Goal: Task Accomplishment & Management: Manage account settings

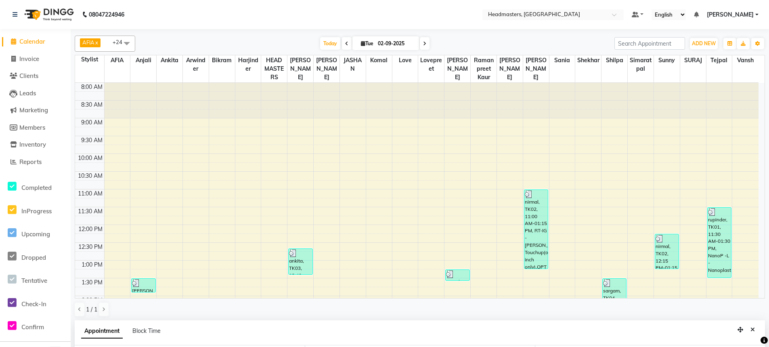
select select "68491"
select select "990"
select select "confirm booking"
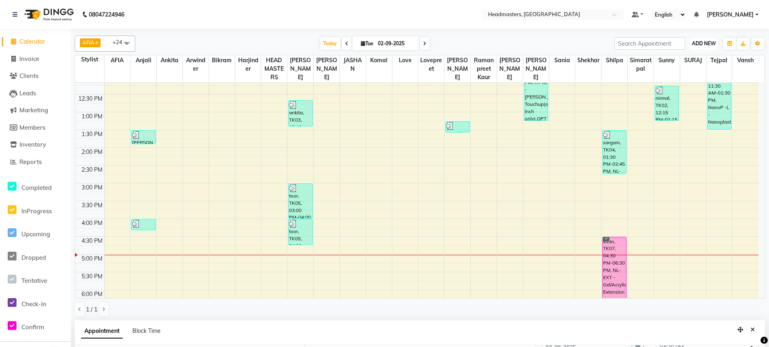
click at [696, 46] on span "ADD NEW" at bounding box center [704, 43] width 24 height 6
click at [686, 62] on button "Add Appointment" at bounding box center [685, 59] width 64 height 10
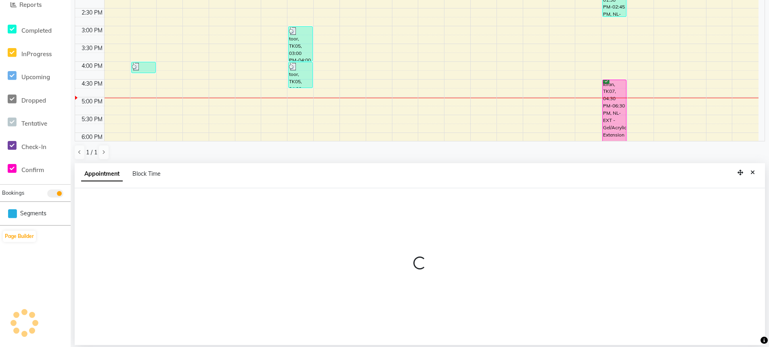
select select "540"
select select "tentative"
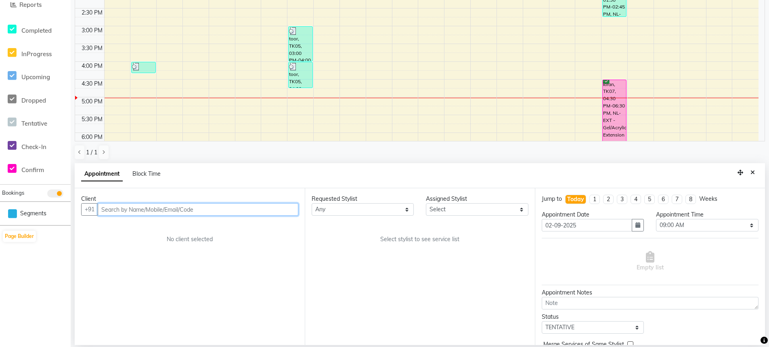
click at [120, 204] on input "text" at bounding box center [198, 209] width 201 height 13
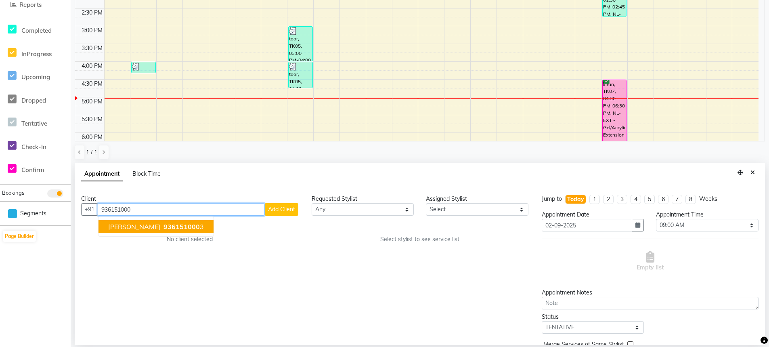
click at [178, 223] on span "936151000" at bounding box center [181, 226] width 36 height 8
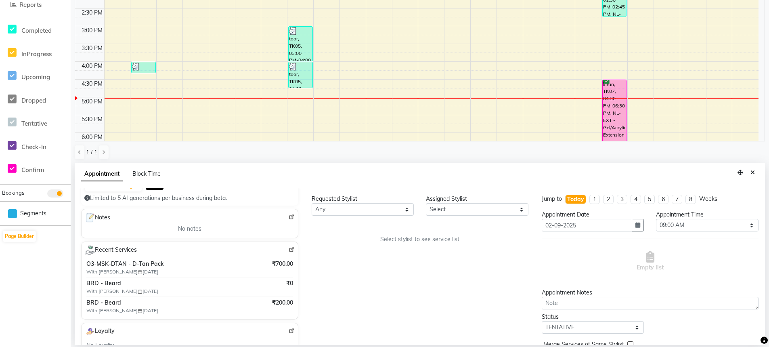
scroll to position [108, 0]
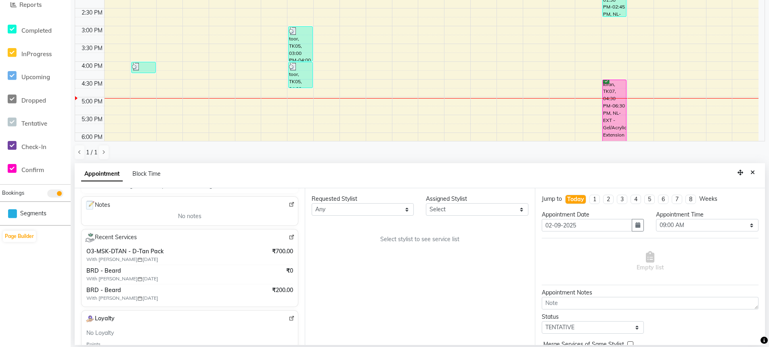
type input "9361510003"
click at [446, 212] on select "Select AFIA Anjali [PERSON_NAME] [PERSON_NAME] [PERSON_NAME] HEAD [PERSON_NAME]…" at bounding box center [477, 209] width 102 height 13
select select "63059"
click at [426, 203] on select "Select AFIA Anjali [PERSON_NAME] [PERSON_NAME] [PERSON_NAME] HEAD [PERSON_NAME]…" at bounding box center [477, 209] width 102 height 13
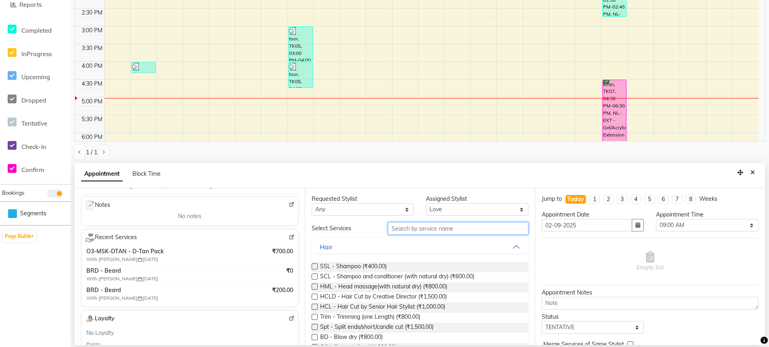
click at [404, 224] on input "text" at bounding box center [458, 228] width 140 height 13
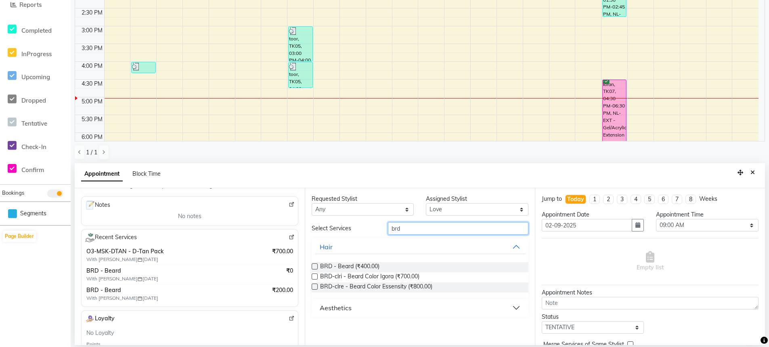
type input "brd"
click at [313, 262] on div "BRD - Beard (₹400.00)" at bounding box center [420, 267] width 217 height 10
click at [315, 268] on div "BRD - Beard (₹400.00)" at bounding box center [420, 267] width 217 height 10
click at [313, 266] on label at bounding box center [315, 266] width 6 height 6
click at [313, 266] on input "checkbox" at bounding box center [314, 266] width 5 height 5
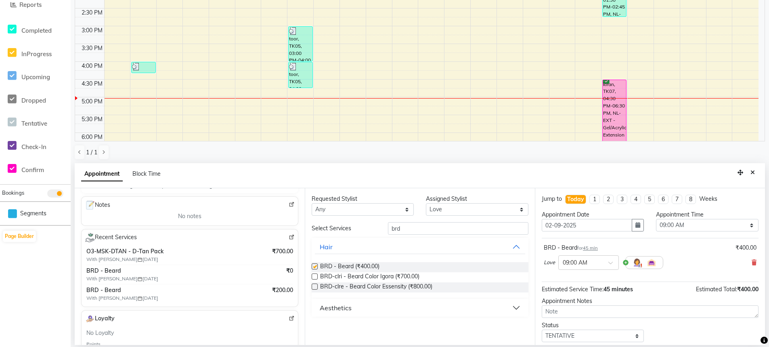
checkbox input "false"
click at [682, 225] on select "Select 09:00 AM 09:15 AM 09:30 AM 09:45 AM 10:00 AM 10:15 AM 10:30 AM 10:45 AM …" at bounding box center [707, 225] width 102 height 13
select select "1020"
click at [656, 219] on select "Select 09:00 AM 09:15 AM 09:30 AM 09:45 AM 10:00 AM 10:15 AM 10:30 AM 10:45 AM …" at bounding box center [707, 225] width 102 height 13
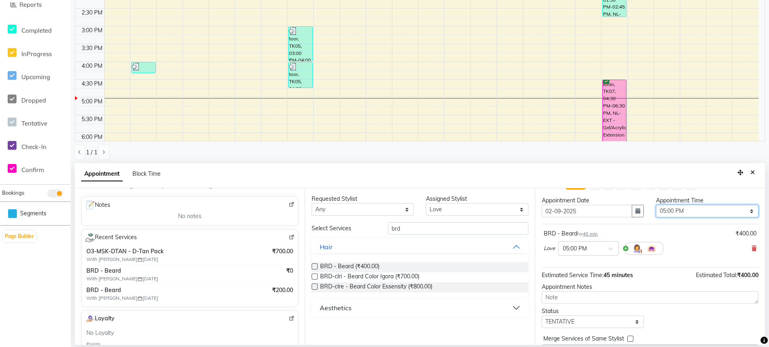
scroll to position [35, 0]
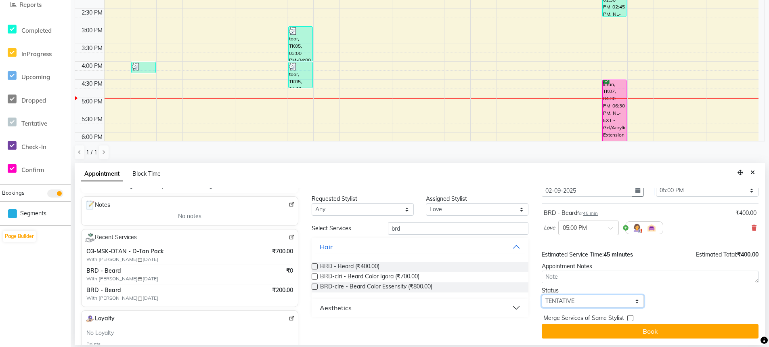
click at [563, 299] on select "Select TENTATIVE CONFIRM CHECK-IN UPCOMING" at bounding box center [592, 301] width 102 height 13
select select "confirm booking"
click at [541, 295] on select "Select TENTATIVE CONFIRM CHECK-IN UPCOMING" at bounding box center [592, 301] width 102 height 13
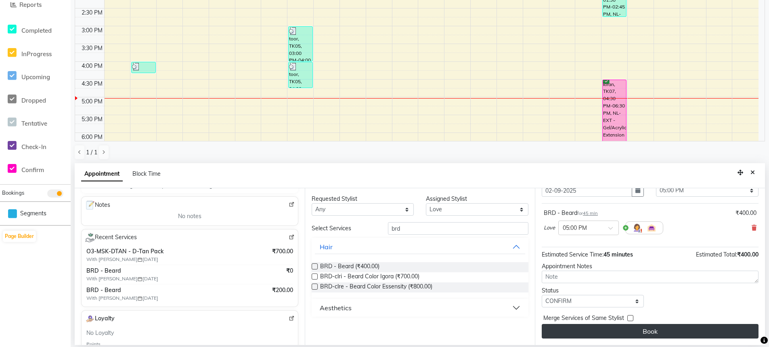
click at [642, 331] on button "Book" at bounding box center [649, 331] width 217 height 15
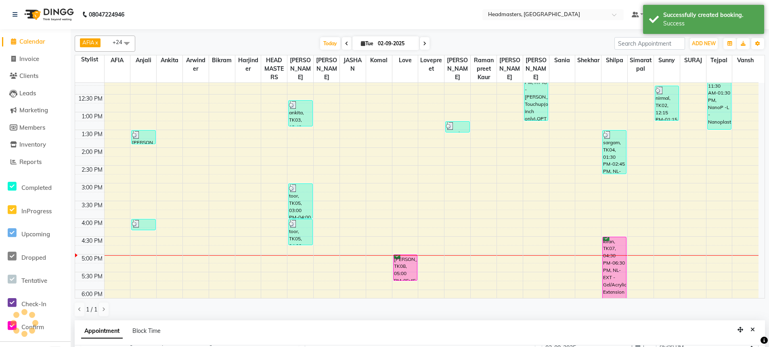
scroll to position [43, 0]
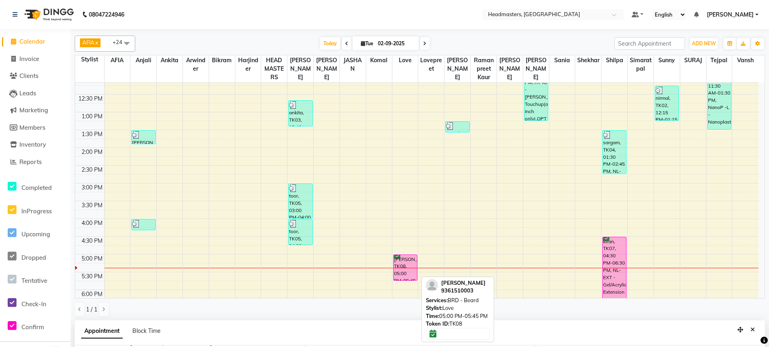
click at [404, 262] on div "[PERSON_NAME], TK08, 05:00 PM-05:45 PM, BRD - [PERSON_NAME]" at bounding box center [404, 267] width 23 height 25
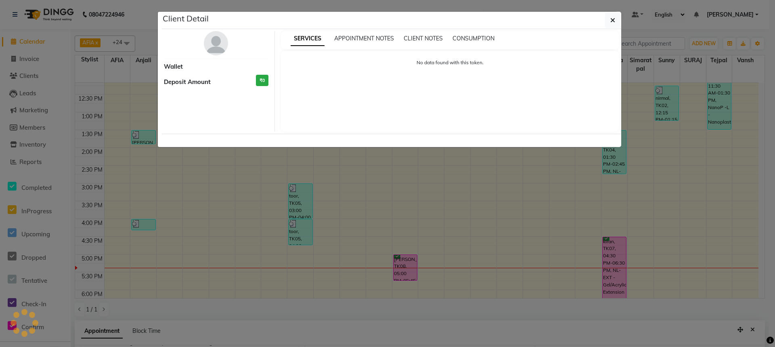
select select "6"
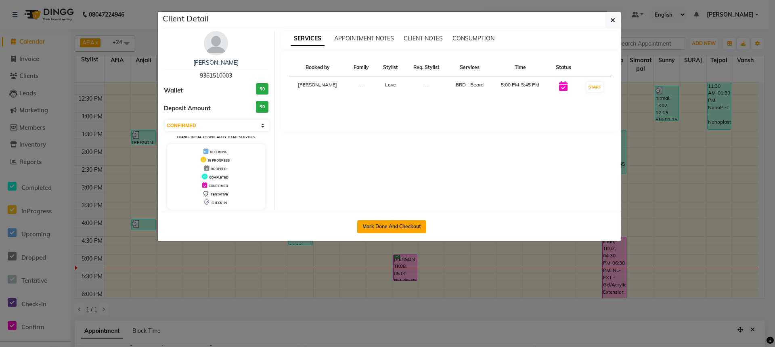
click at [391, 225] on button "Mark Done And Checkout" at bounding box center [391, 226] width 69 height 13
select select "service"
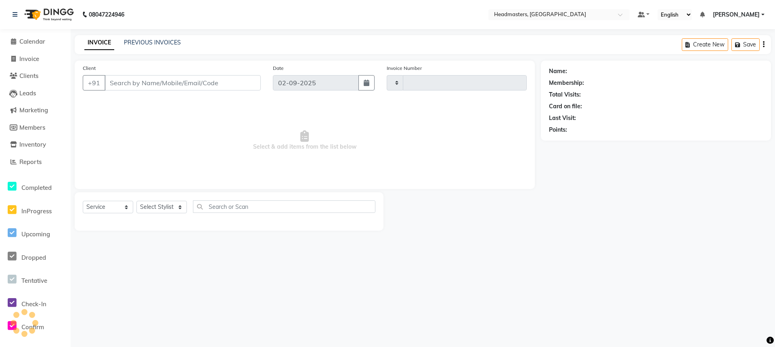
type input "3276"
select select "7136"
type input "9361510003"
select select "63059"
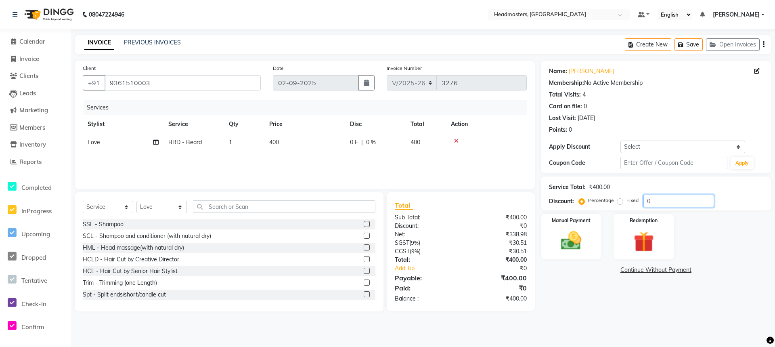
click at [646, 201] on input "0" at bounding box center [678, 200] width 71 height 13
type input "50"
click at [562, 238] on img at bounding box center [571, 240] width 35 height 25
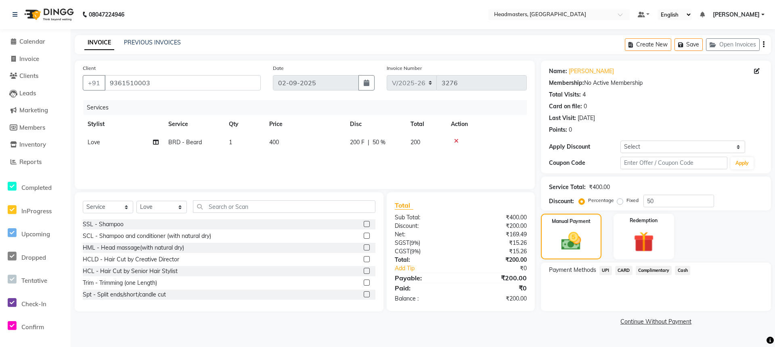
click at [679, 268] on span "Cash" at bounding box center [682, 270] width 15 height 9
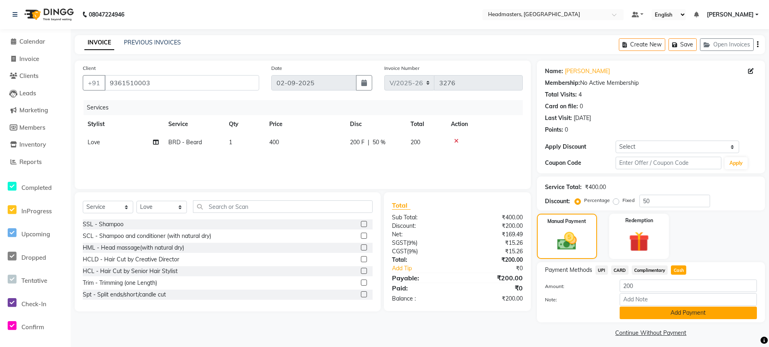
click at [692, 314] on button "Add Payment" at bounding box center [687, 312] width 137 height 13
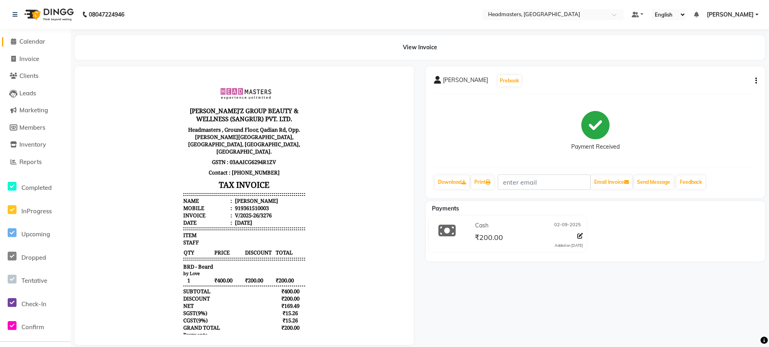
drag, startPoint x: 39, startPoint y: 41, endPoint x: 43, endPoint y: 39, distance: 4.9
click at [39, 41] on span "Calendar" at bounding box center [32, 42] width 26 height 8
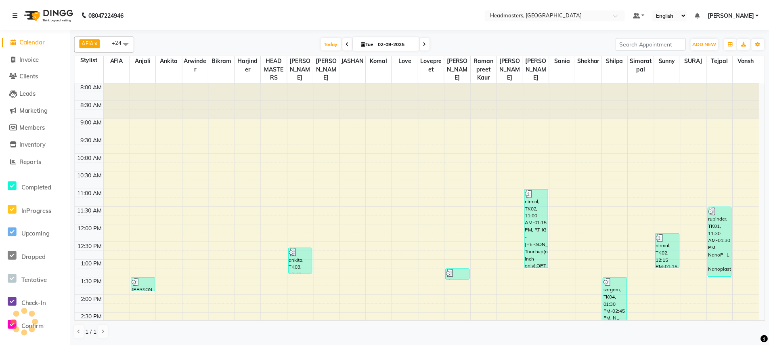
scroll to position [207, 0]
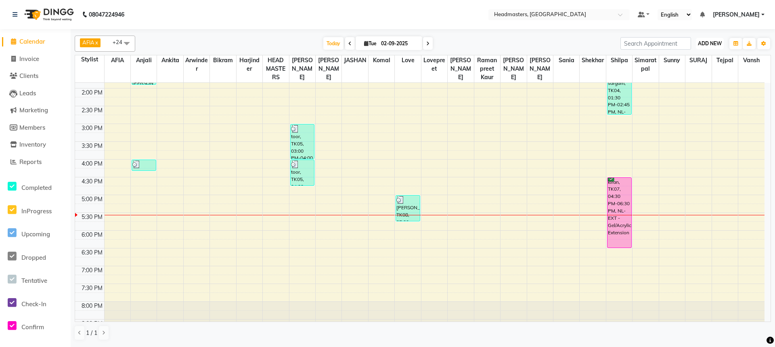
click at [704, 44] on span "ADD NEW" at bounding box center [710, 43] width 24 height 6
click at [707, 61] on button "Add Appointment" at bounding box center [691, 59] width 64 height 10
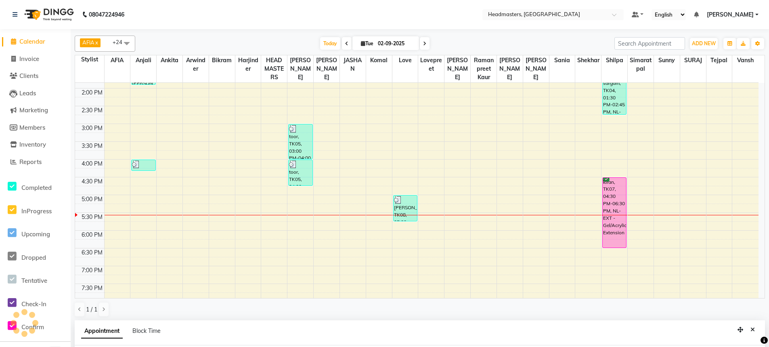
select select "tentative"
select select "540"
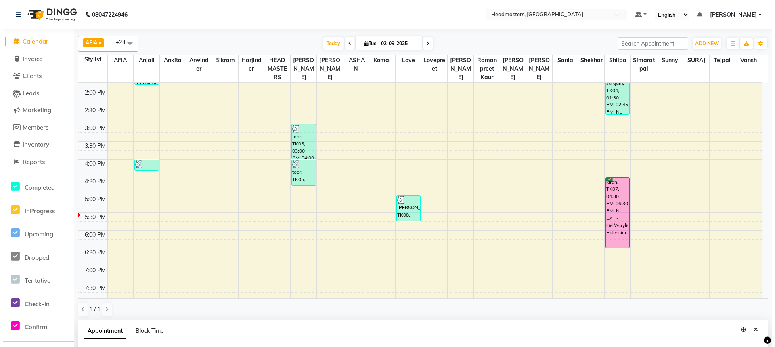
scroll to position [157, 0]
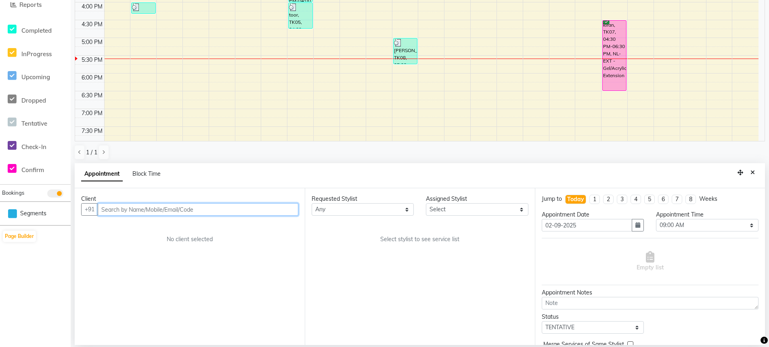
click at [125, 205] on input "text" at bounding box center [198, 209] width 201 height 13
type input "9877537375"
click at [282, 214] on button "Add Client" at bounding box center [281, 209] width 33 height 13
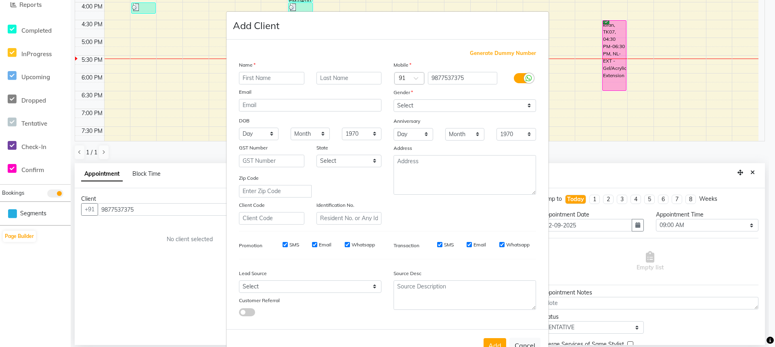
click at [280, 74] on input "text" at bounding box center [271, 78] width 65 height 13
type input "harnoor"
click at [428, 109] on select "Select [DEMOGRAPHIC_DATA] [DEMOGRAPHIC_DATA] Other Prefer Not To Say" at bounding box center [464, 105] width 142 height 13
select select "[DEMOGRAPHIC_DATA]"
click at [393, 99] on select "Select [DEMOGRAPHIC_DATA] [DEMOGRAPHIC_DATA] Other Prefer Not To Say" at bounding box center [464, 105] width 142 height 13
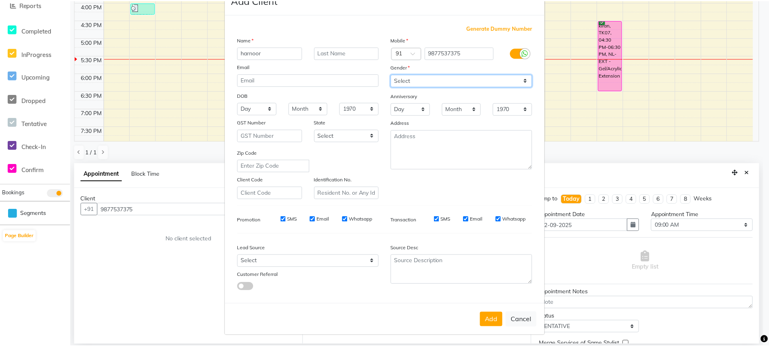
scroll to position [26, 0]
click at [498, 317] on button "Add" at bounding box center [494, 319] width 23 height 15
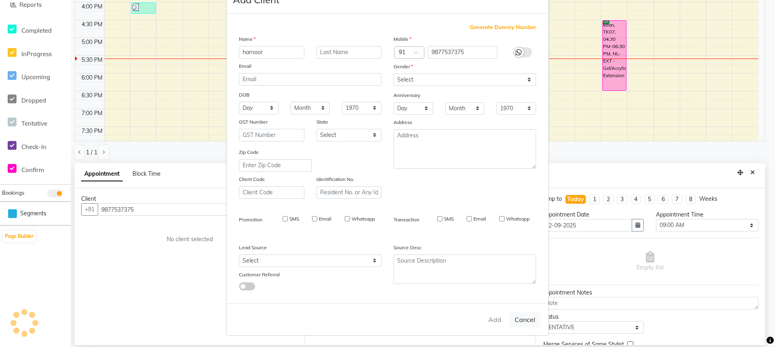
select select
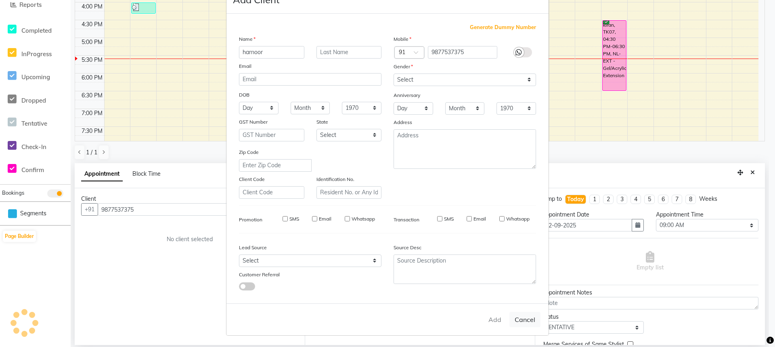
select select
checkbox input "false"
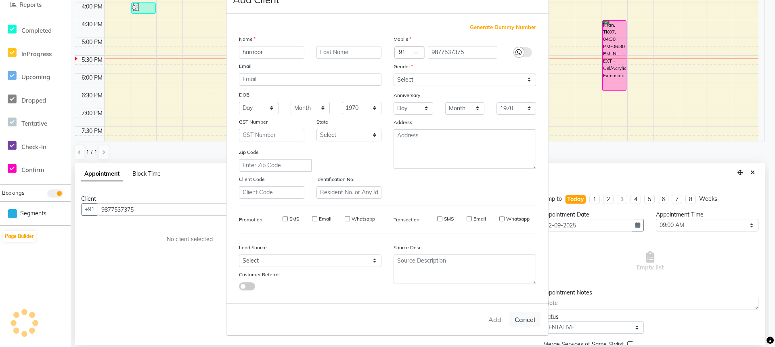
checkbox input "false"
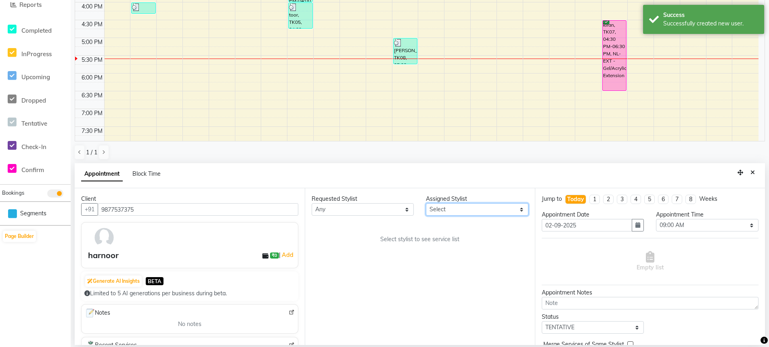
click at [450, 206] on select "Select AFIA Anjali [PERSON_NAME] [PERSON_NAME] [PERSON_NAME] HEAD [PERSON_NAME]…" at bounding box center [477, 209] width 102 height 13
select select "60662"
click at [426, 203] on select "Select AFIA Anjali [PERSON_NAME] [PERSON_NAME] [PERSON_NAME] HEAD [PERSON_NAME]…" at bounding box center [477, 209] width 102 height 13
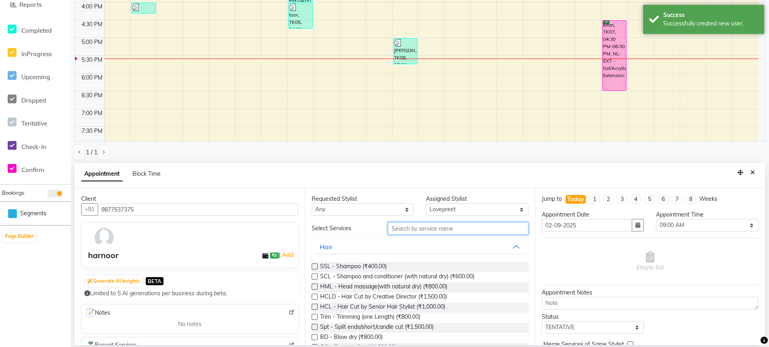
click at [401, 229] on input "text" at bounding box center [458, 228] width 140 height 13
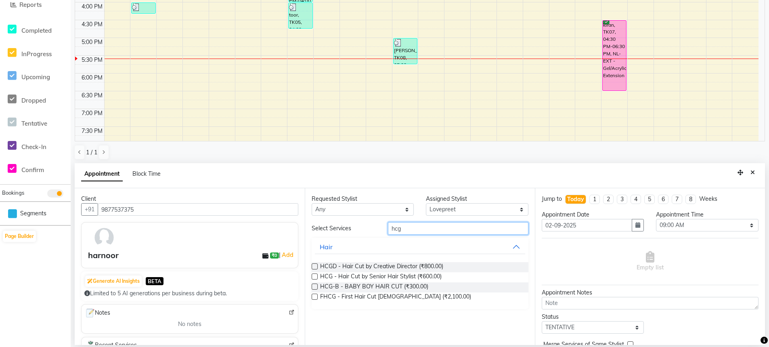
type input "hcg"
click at [314, 279] on div at bounding box center [314, 278] width 5 height 8
drag, startPoint x: 311, startPoint y: 277, endPoint x: 316, endPoint y: 275, distance: 5.1
click at [312, 276] on label at bounding box center [315, 276] width 6 height 6
click at [312, 276] on input "checkbox" at bounding box center [314, 276] width 5 height 5
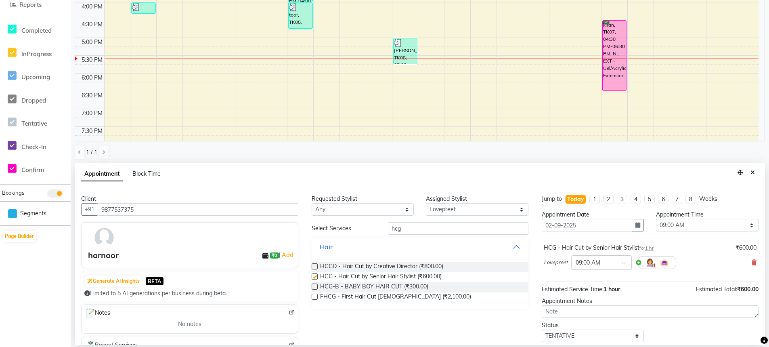
checkbox input "false"
click at [460, 209] on select "Select AFIA Anjali [PERSON_NAME] [PERSON_NAME] [PERSON_NAME] HEAD [PERSON_NAME]…" at bounding box center [477, 209] width 102 height 13
select select "60663"
click at [426, 203] on select "Select AFIA Anjali [PERSON_NAME] [PERSON_NAME] [PERSON_NAME] HEAD [PERSON_NAME]…" at bounding box center [477, 209] width 102 height 13
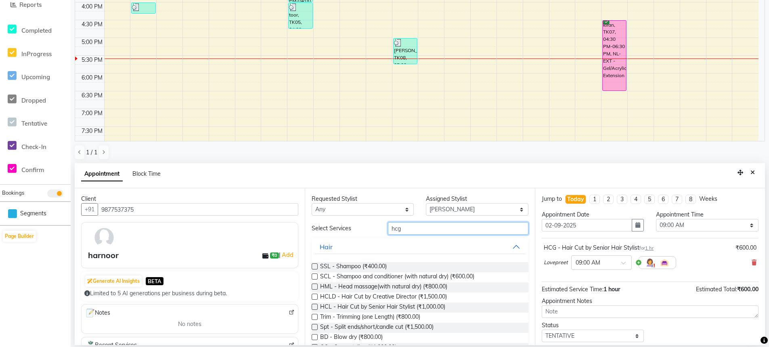
click at [404, 229] on input "hcg" at bounding box center [458, 228] width 140 height 13
type input "h"
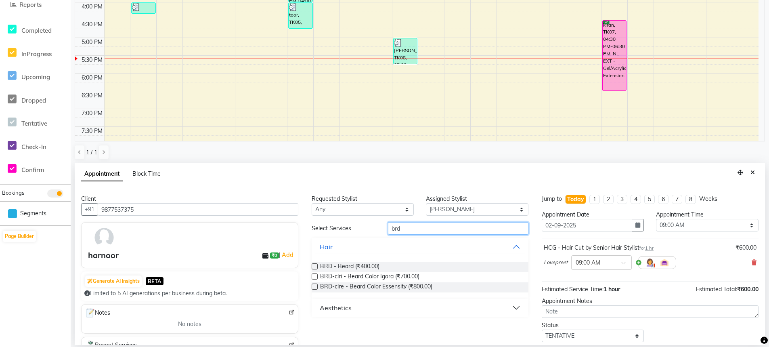
type input "brd"
click at [316, 267] on label at bounding box center [315, 266] width 6 height 6
click at [316, 267] on input "checkbox" at bounding box center [314, 266] width 5 height 5
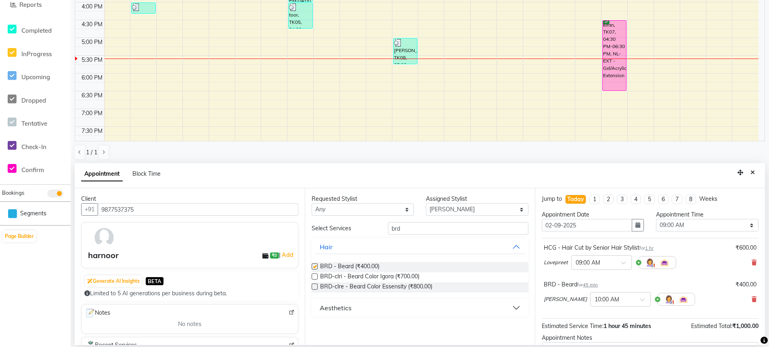
checkbox input "false"
drag, startPoint x: 705, startPoint y: 228, endPoint x: 683, endPoint y: 219, distance: 23.5
click at [687, 223] on select "Select 09:00 AM 09:15 AM 09:30 AM 09:45 AM 10:00 AM 10:15 AM 10:30 AM 10:45 AM …" at bounding box center [707, 225] width 102 height 13
select select "1050"
click at [656, 219] on select "Select 09:00 AM 09:15 AM 09:30 AM 09:45 AM 10:00 AM 10:15 AM 10:30 AM 10:45 AM …" at bounding box center [707, 225] width 102 height 13
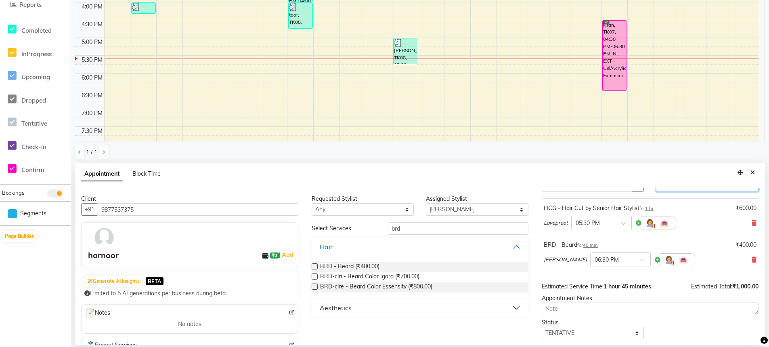
scroll to position [40, 0]
click at [569, 330] on select "Select TENTATIVE CONFIRM CHECK-IN UPCOMING" at bounding box center [592, 332] width 102 height 13
select select "confirm booking"
click at [541, 326] on select "Select TENTATIVE CONFIRM CHECK-IN UPCOMING" at bounding box center [592, 332] width 102 height 13
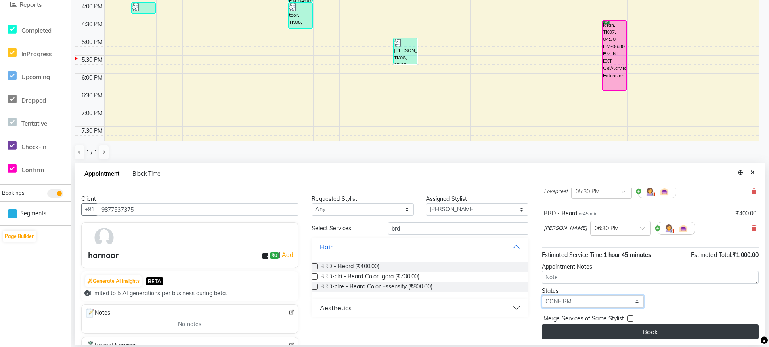
scroll to position [71, 0]
click at [618, 326] on button "Book" at bounding box center [649, 331] width 217 height 15
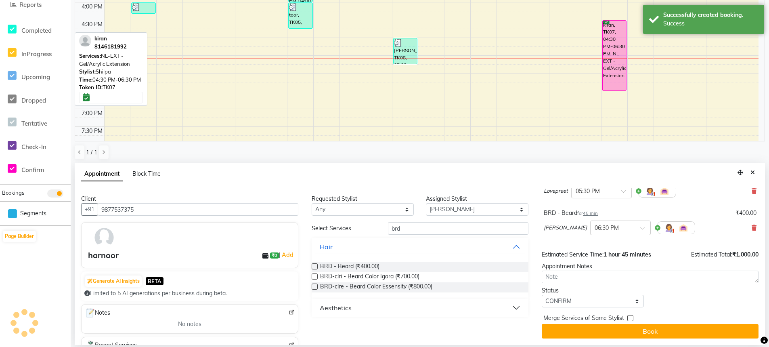
scroll to position [54, 0]
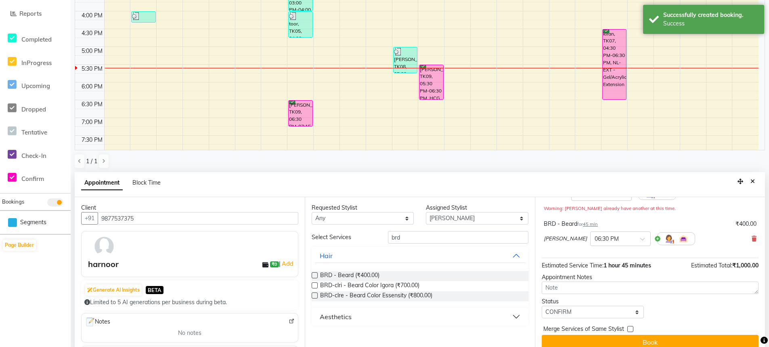
scroll to position [80, 0]
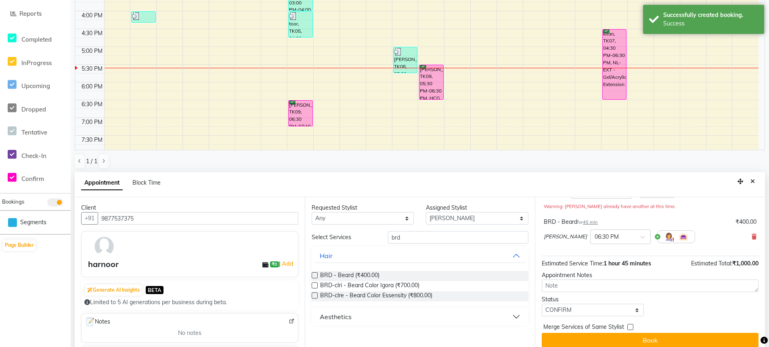
click at [651, 343] on button "Book" at bounding box center [649, 339] width 217 height 15
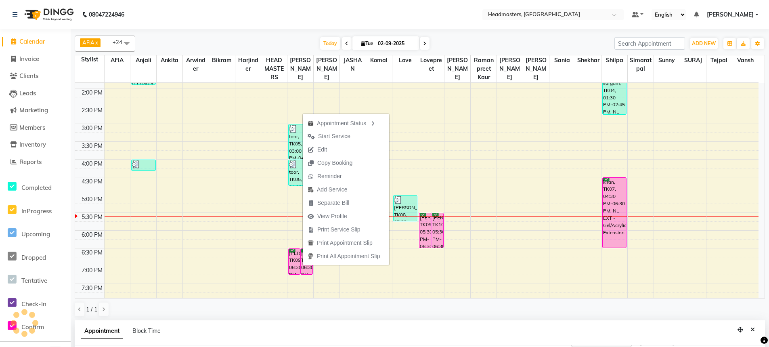
click at [25, 44] on span "Calendar" at bounding box center [32, 42] width 26 height 8
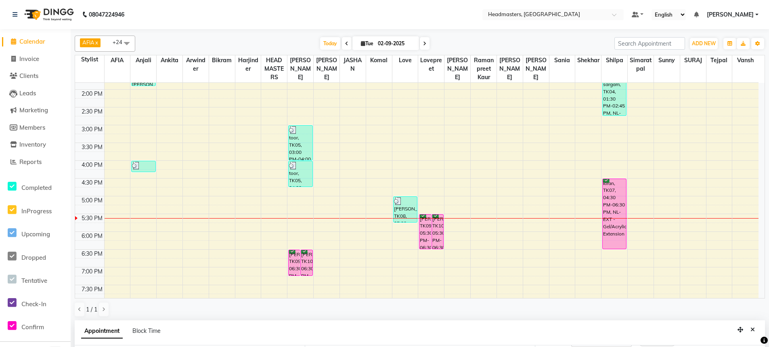
scroll to position [206, 0]
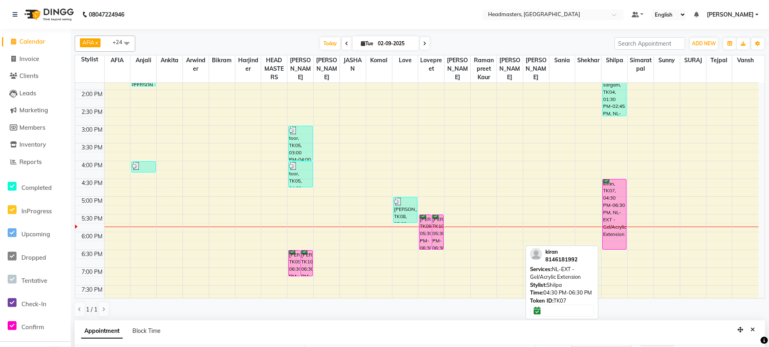
click at [610, 196] on div "kiran, TK07, 04:30 PM-06:30 PM, NL-EXT - Gel/Acrylic Extension" at bounding box center [613, 214] width 23 height 70
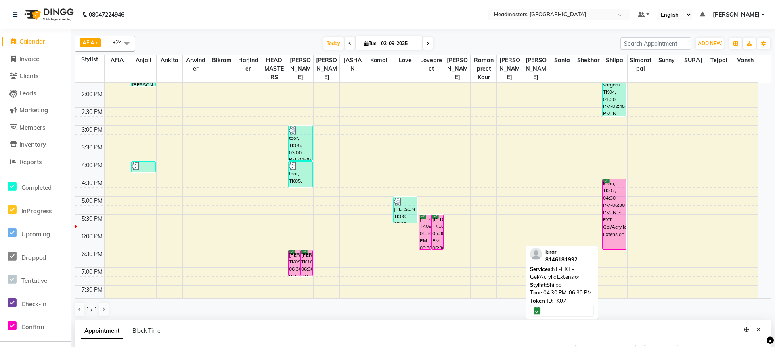
select select "6"
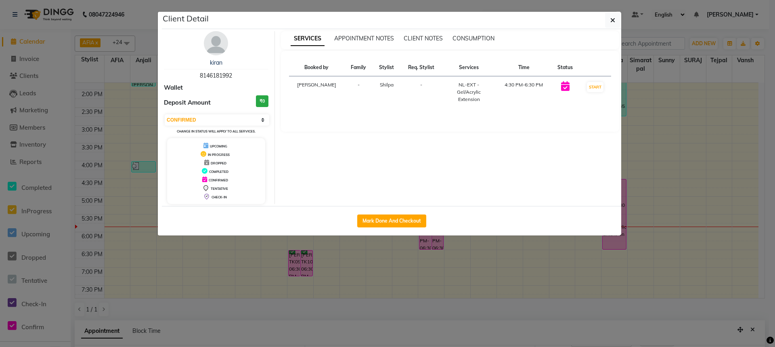
click at [394, 223] on button "Mark Done And Checkout" at bounding box center [391, 220] width 69 height 13
select select "service"
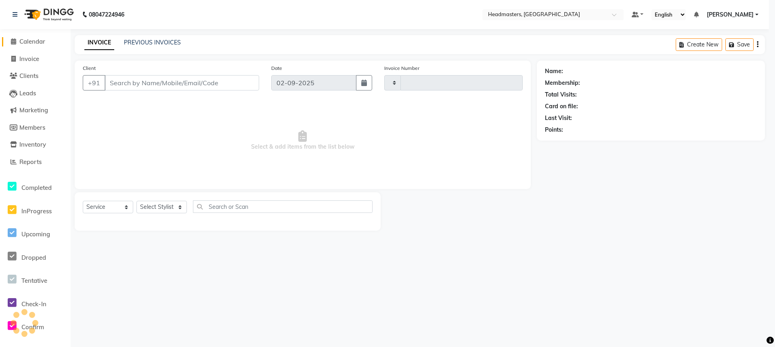
type input "3277"
select select "7136"
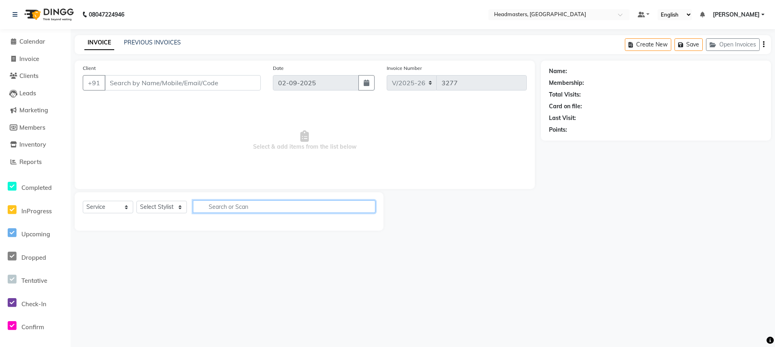
click at [233, 205] on input "text" at bounding box center [284, 206] width 182 height 13
type input "8146181992"
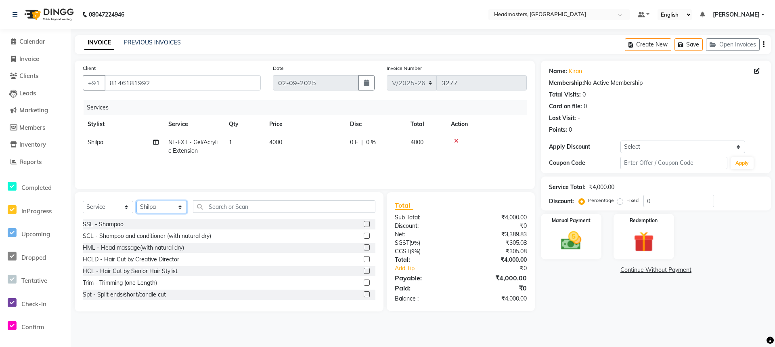
click at [158, 204] on select "Select Stylist AFIA Anjali [PERSON_NAME] [PERSON_NAME] [PERSON_NAME] HEAD [PERS…" at bounding box center [161, 207] width 50 height 13
click at [147, 210] on select "Select Stylist AFIA Anjali [PERSON_NAME] [PERSON_NAME] [PERSON_NAME] HEAD [PERS…" at bounding box center [161, 207] width 50 height 13
select select "60665"
click at [136, 201] on select "Select Stylist AFIA Anjali [PERSON_NAME] [PERSON_NAME] [PERSON_NAME] HEAD [PERS…" at bounding box center [161, 207] width 50 height 13
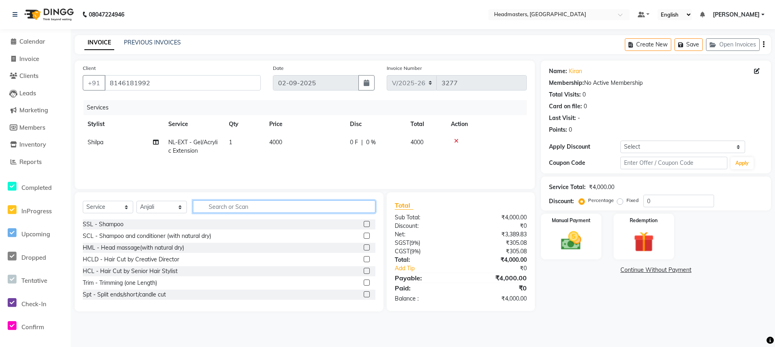
drag, startPoint x: 270, startPoint y: 204, endPoint x: 263, endPoint y: 206, distance: 7.2
click at [264, 206] on input "text" at bounding box center [284, 206] width 182 height 13
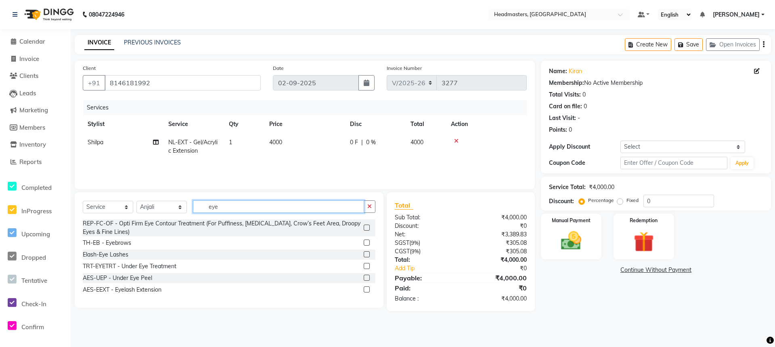
type input "eye"
click at [364, 240] on label at bounding box center [367, 242] width 6 height 6
click at [364, 240] on input "checkbox" at bounding box center [366, 242] width 5 height 5
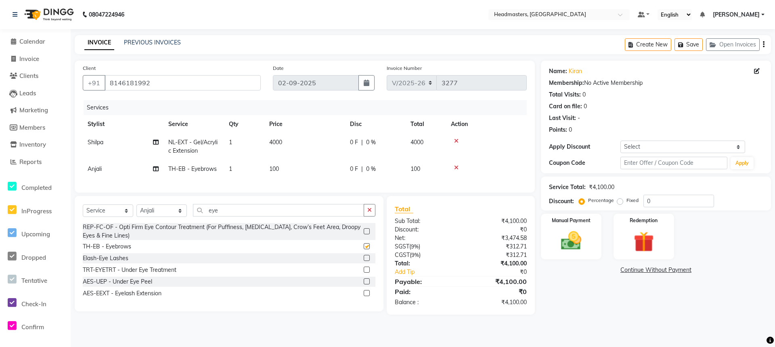
checkbox input "false"
click at [354, 165] on span "0 F" at bounding box center [354, 169] width 8 height 8
select select "60665"
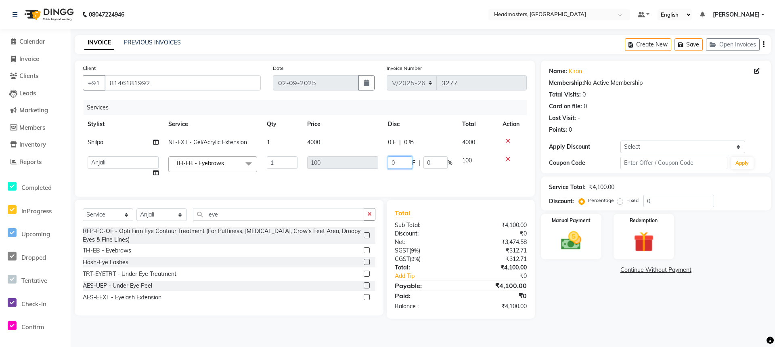
click at [389, 158] on input "0" at bounding box center [400, 162] width 24 height 13
type input "50"
click at [412, 179] on div "Services Stylist Service Qty Price Disc Total Action Shilpa NL-EXT - Gel/Acryli…" at bounding box center [305, 144] width 444 height 88
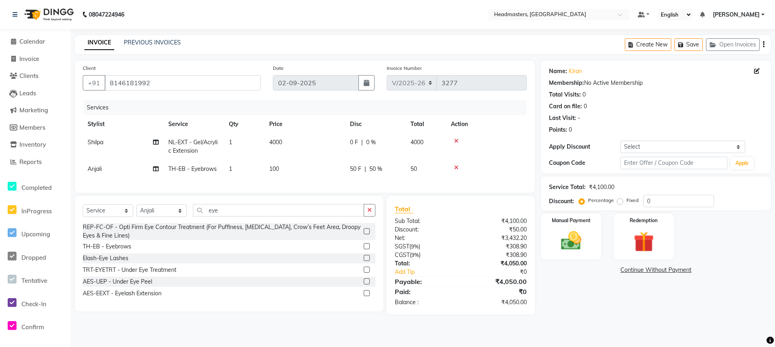
click at [205, 143] on span "NL-EXT - Gel/Acrylic Extension" at bounding box center [192, 146] width 49 height 16
select select "68491"
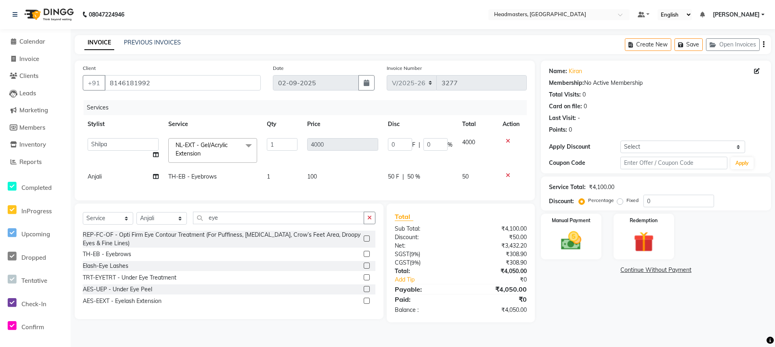
click at [199, 151] on span "NL-EXT - Gel/Acrylic Extension" at bounding box center [202, 149] width 52 height 16
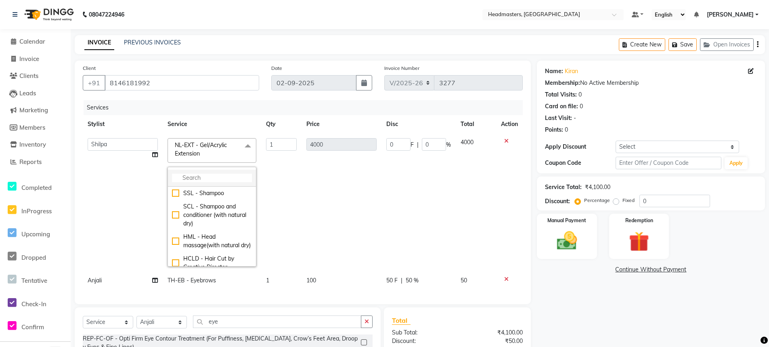
click at [207, 174] on input "multiselect-search" at bounding box center [212, 178] width 80 height 8
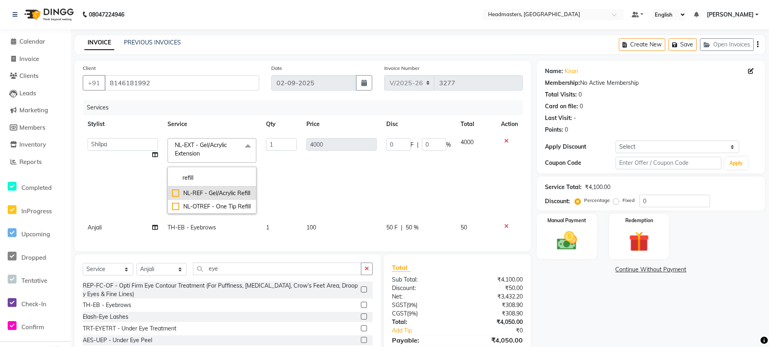
type input "refill"
click at [177, 192] on div "NL-REF - Gel/Acrylic Refill" at bounding box center [212, 193] width 80 height 8
checkbox input "true"
type input "2500"
click at [397, 171] on td "0 F | 0 %" at bounding box center [418, 175] width 74 height 85
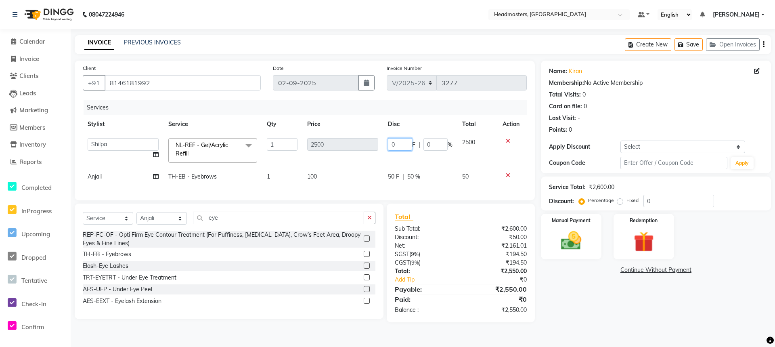
click at [405, 144] on input "0" at bounding box center [400, 144] width 24 height 13
type input "01000"
click at [433, 161] on tbody "AFIA Anjali [PERSON_NAME] [PERSON_NAME] [PERSON_NAME] HEAD [PERSON_NAME] [PERSO…" at bounding box center [305, 159] width 444 height 52
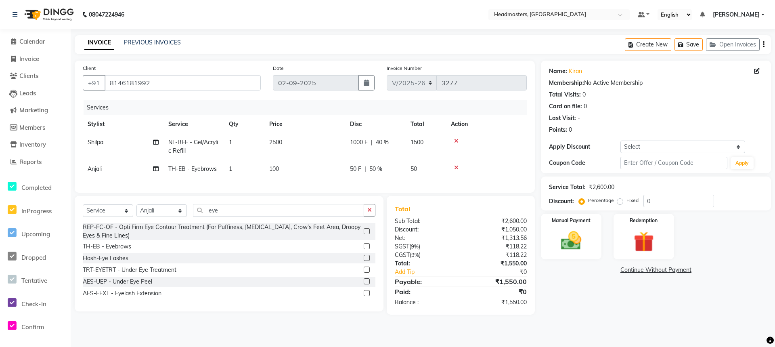
click at [356, 140] on span "1000 F" at bounding box center [359, 142] width 18 height 8
select select "68491"
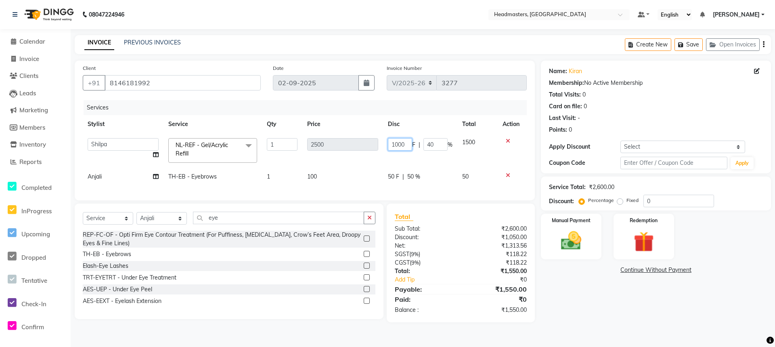
click at [399, 141] on input "1000" at bounding box center [400, 144] width 24 height 13
type input "500"
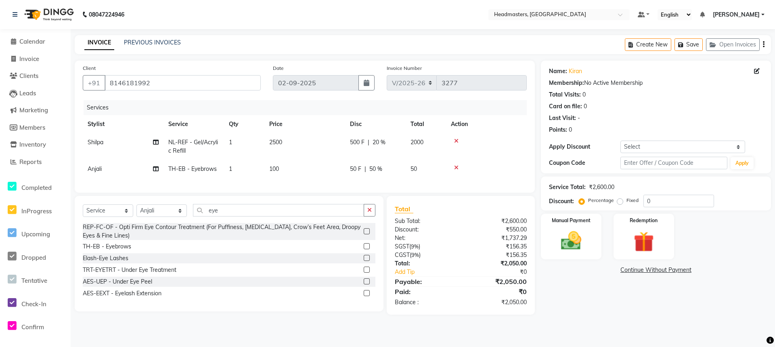
click at [445, 162] on tbody "Shilpa NL-REF - Gel/Acrylic Refill 1 2500 500 F | 20 % 2000 Anjali TH-EB - Eyeb…" at bounding box center [305, 155] width 444 height 45
click at [561, 240] on img at bounding box center [571, 240] width 35 height 25
drag, startPoint x: 623, startPoint y: 269, endPoint x: 630, endPoint y: 274, distance: 8.2
click at [623, 269] on span "CARD" at bounding box center [623, 270] width 17 height 9
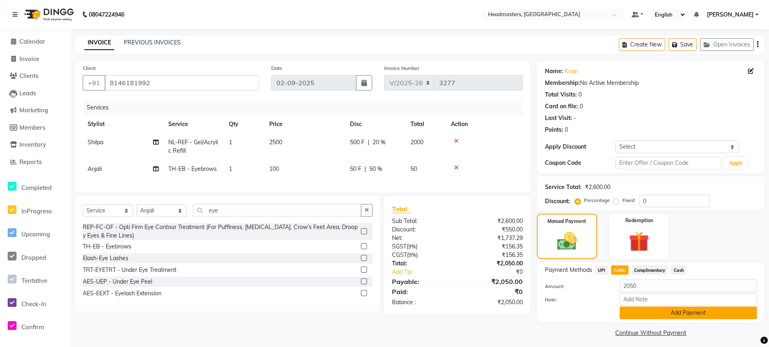
click at [672, 310] on button "Add Payment" at bounding box center [687, 312] width 137 height 13
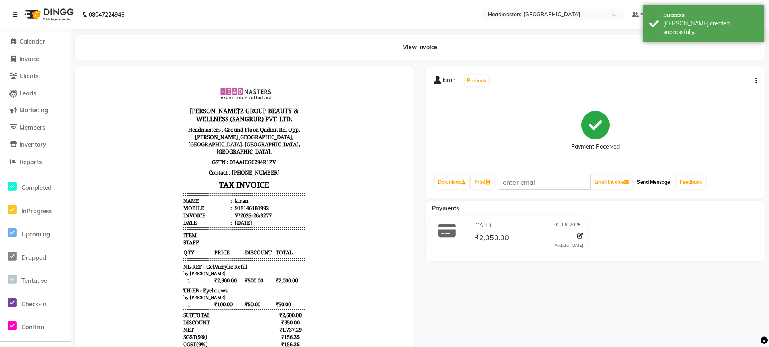
click at [669, 182] on button "Send Message" at bounding box center [653, 182] width 40 height 14
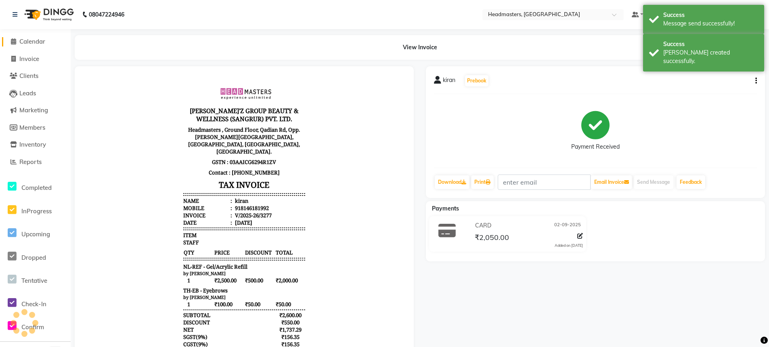
click at [37, 44] on span "Calendar" at bounding box center [32, 42] width 26 height 8
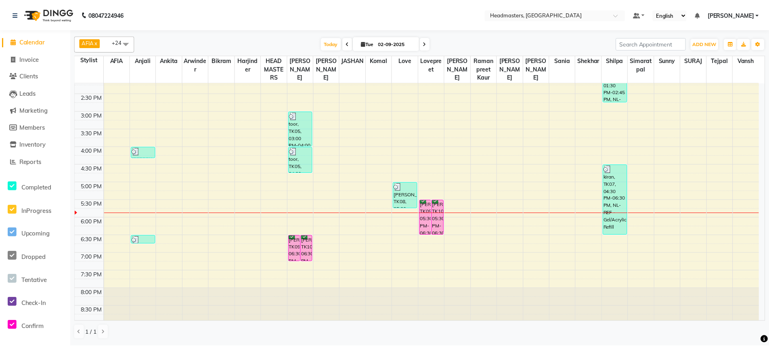
scroll to position [223, 0]
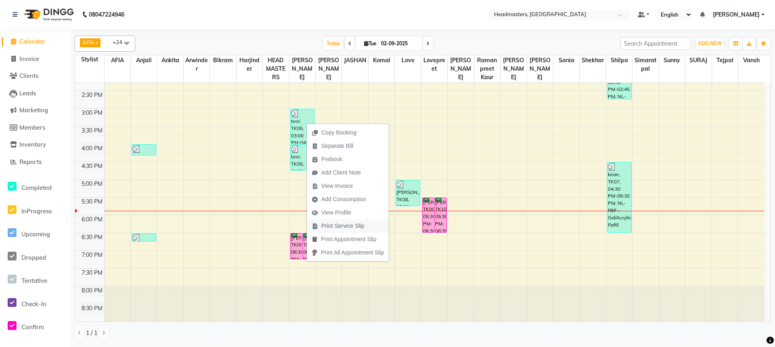
click at [353, 223] on span "Print Service Slip" at bounding box center [342, 226] width 43 height 8
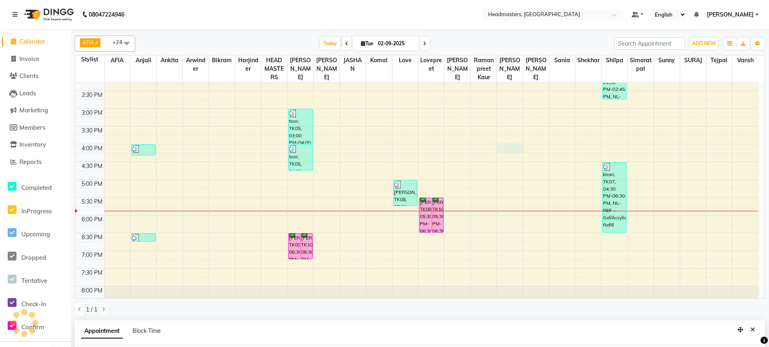
scroll to position [157, 0]
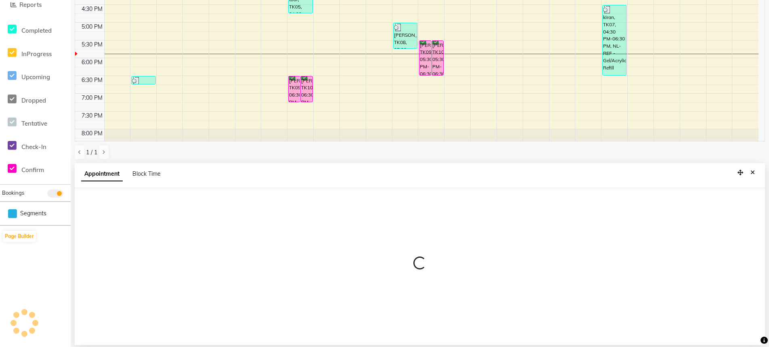
select select "60656"
select select "960"
select select "tentative"
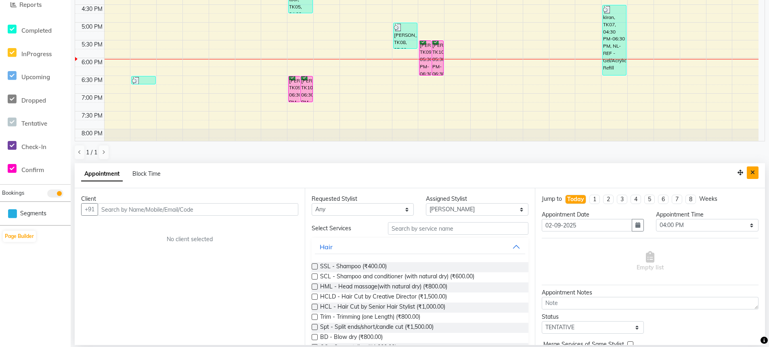
click at [754, 172] on icon "Close" at bounding box center [752, 172] width 4 height 6
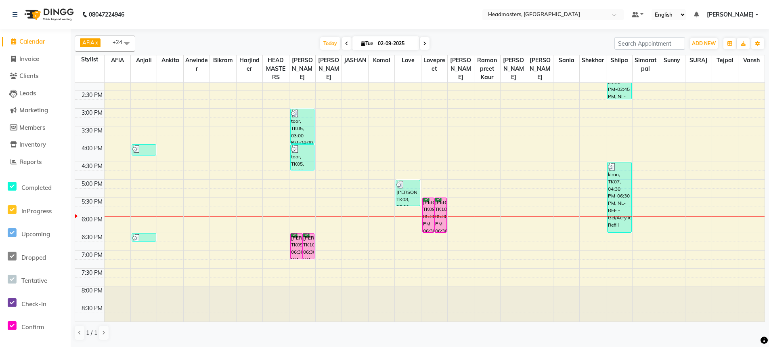
scroll to position [0, 0]
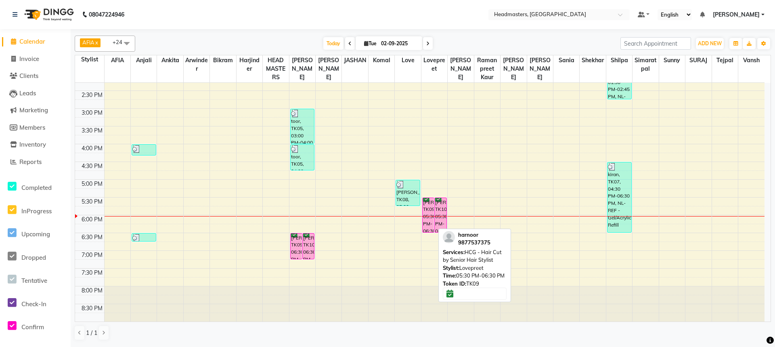
click at [426, 213] on div "[PERSON_NAME], TK09, 05:30 PM-06:30 PM, HCG - Hair Cut by Senior Hair Stylist" at bounding box center [427, 215] width 11 height 34
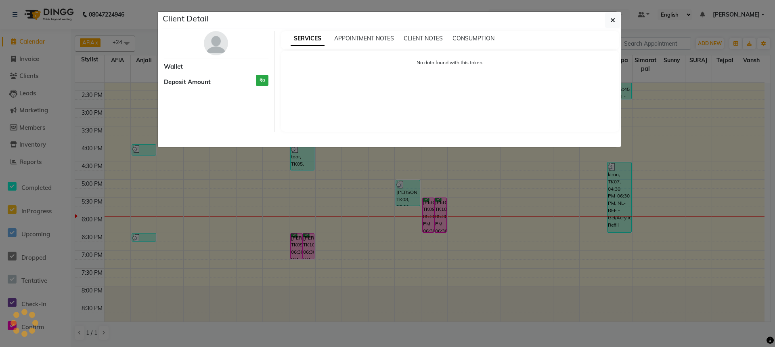
select select "6"
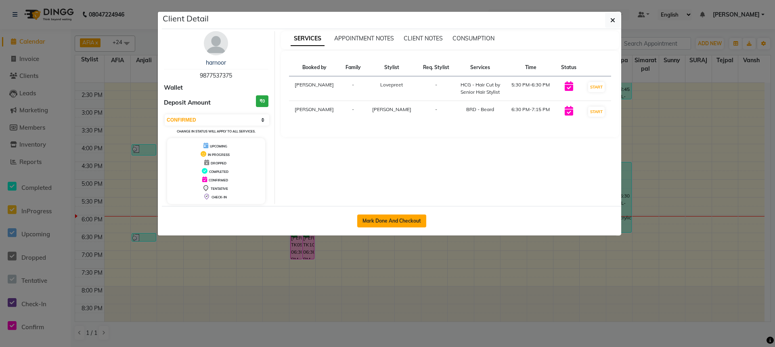
click at [410, 220] on button "Mark Done And Checkout" at bounding box center [391, 220] width 69 height 13
select select "service"
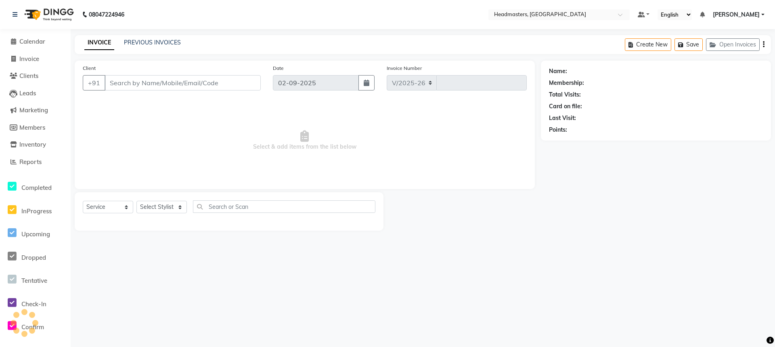
select select "7136"
type input "3278"
type input "9877537375"
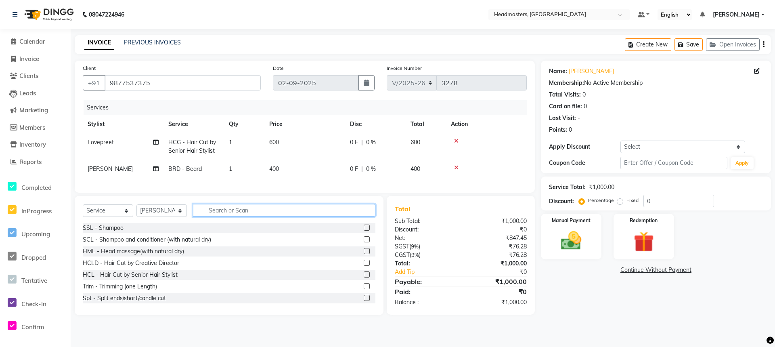
click at [252, 213] on input "text" at bounding box center [284, 210] width 182 height 13
click at [155, 217] on select "Select Stylist AFIA Anjali [PERSON_NAME] [PERSON_NAME] [PERSON_NAME] HEAD [PERS…" at bounding box center [161, 210] width 50 height 13
select select "60662"
click at [136, 210] on select "Select Stylist AFIA Anjali [PERSON_NAME] [PERSON_NAME] [PERSON_NAME] HEAD [PERS…" at bounding box center [161, 210] width 50 height 13
click at [226, 216] on input "text" at bounding box center [284, 210] width 182 height 13
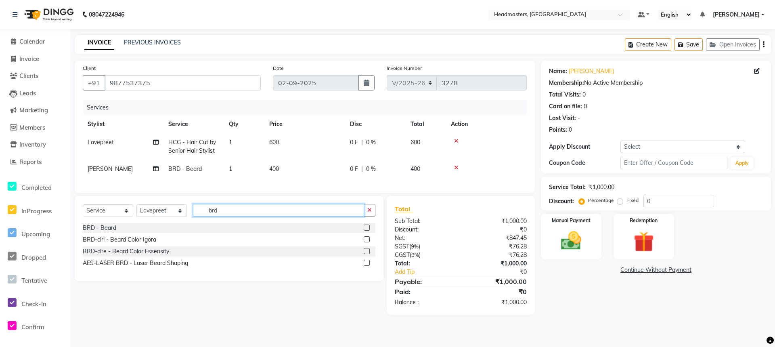
type input "brd"
click at [366, 230] on label at bounding box center [367, 227] width 6 height 6
click at [366, 230] on input "checkbox" at bounding box center [366, 227] width 5 height 5
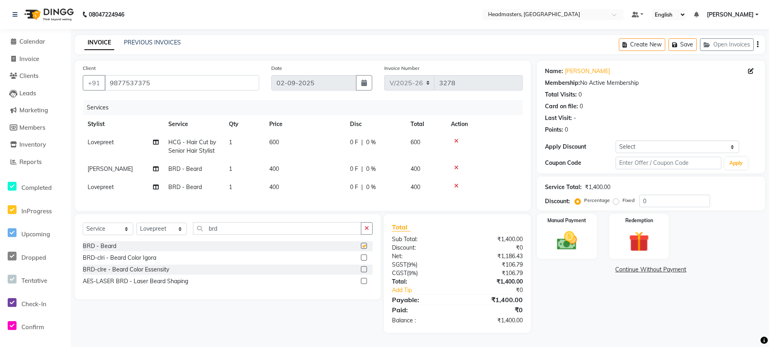
checkbox input "false"
click at [353, 137] on td "0 F | 0 %" at bounding box center [375, 146] width 61 height 27
select select "60662"
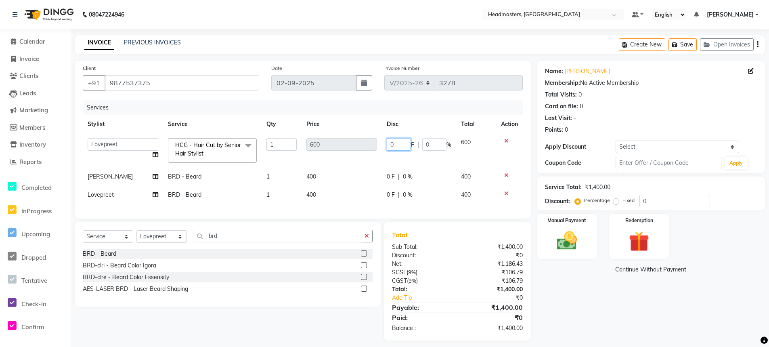
click at [391, 140] on input "0" at bounding box center [399, 144] width 24 height 13
type input "300"
click at [389, 174] on td "0 F | 0 %" at bounding box center [419, 176] width 74 height 18
select select "60663"
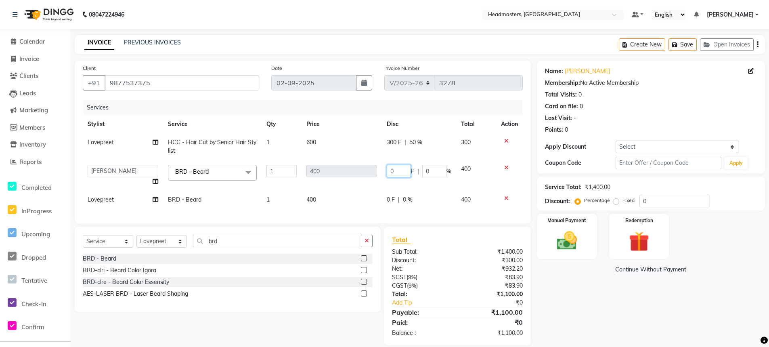
click at [389, 171] on input "0" at bounding box center [399, 171] width 24 height 13
type input "200"
click at [353, 188] on tbody "[PERSON_NAME] HCG - Hair Cut by Senior Hair Stylist 1 600 300 F | 50 % 300 AFIA…" at bounding box center [303, 170] width 440 height 75
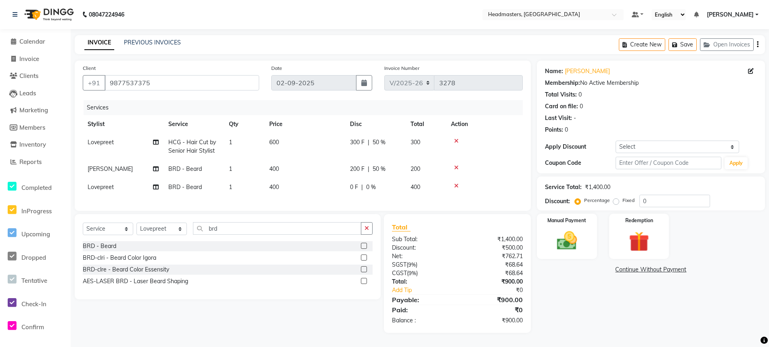
click at [351, 185] on span "0 F" at bounding box center [354, 187] width 8 height 8
select select "60662"
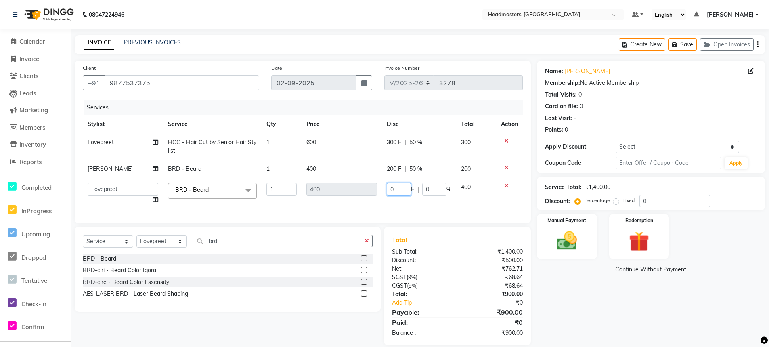
click at [389, 188] on input "0" at bounding box center [399, 189] width 24 height 13
type input "200"
click at [427, 203] on div "Services Stylist Service Qty Price Disc Total Action [PERSON_NAME] HCG - Hair C…" at bounding box center [303, 157] width 440 height 115
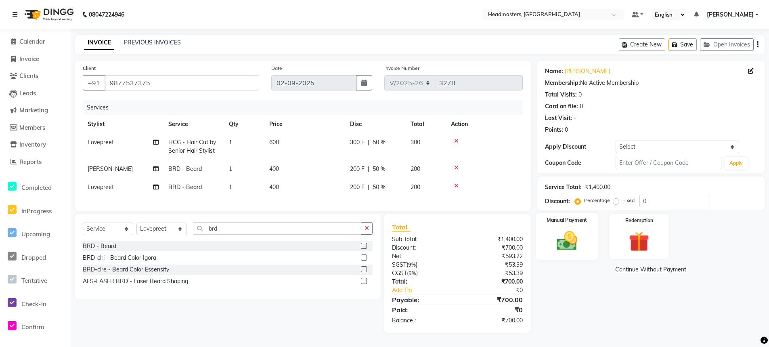
drag, startPoint x: 560, startPoint y: 243, endPoint x: 570, endPoint y: 243, distance: 9.7
click at [560, 243] on img at bounding box center [567, 240] width 34 height 24
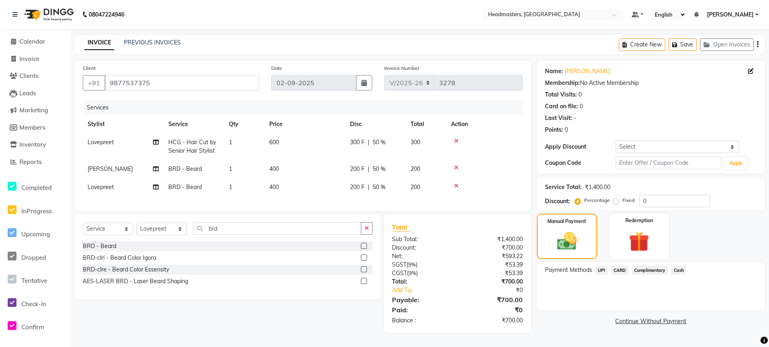
click at [678, 268] on span "Cash" at bounding box center [678, 269] width 15 height 9
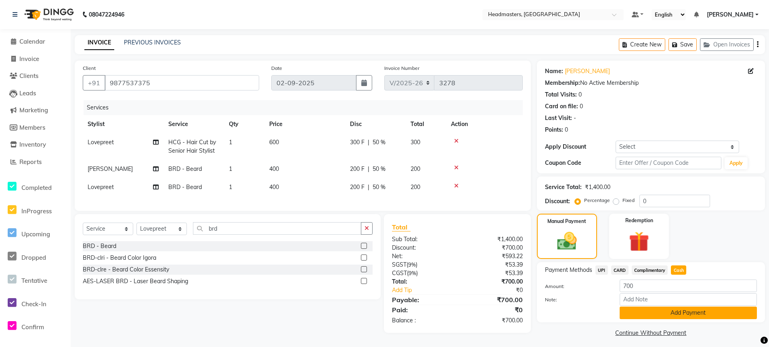
click at [673, 316] on button "Add Payment" at bounding box center [687, 312] width 137 height 13
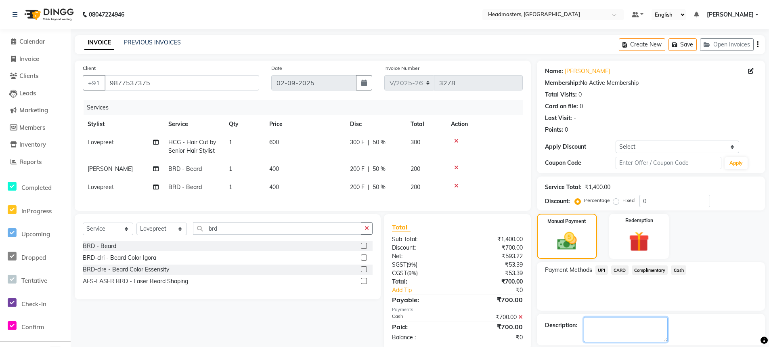
click at [630, 325] on div "Name: [PERSON_NAME] Membership: No Active Membership Total Visits: 0 Card on fi…" at bounding box center [654, 211] width 234 height 300
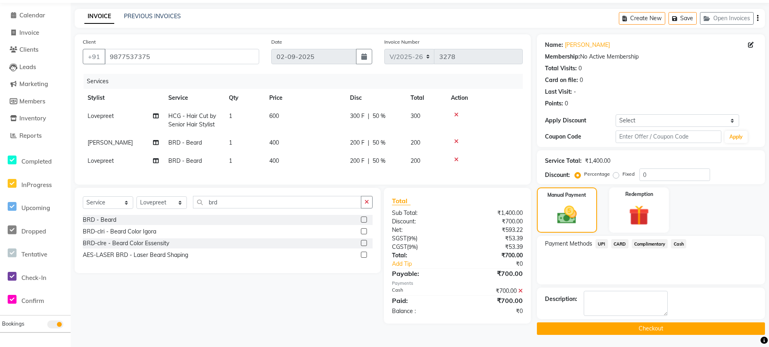
drag, startPoint x: 640, startPoint y: 328, endPoint x: 650, endPoint y: 337, distance: 13.2
click at [643, 330] on button "Checkout" at bounding box center [651, 328] width 228 height 13
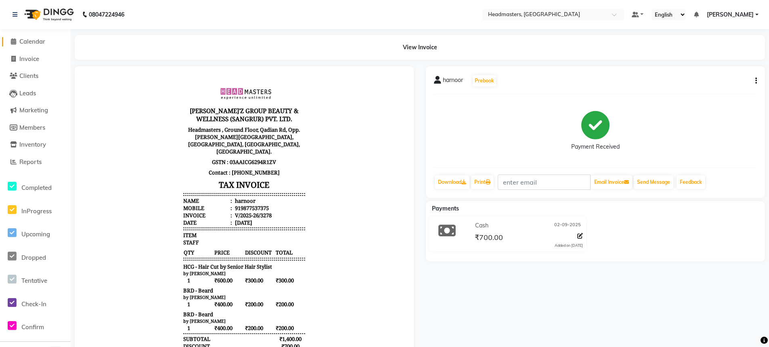
click at [31, 44] on span "Calendar" at bounding box center [32, 42] width 26 height 8
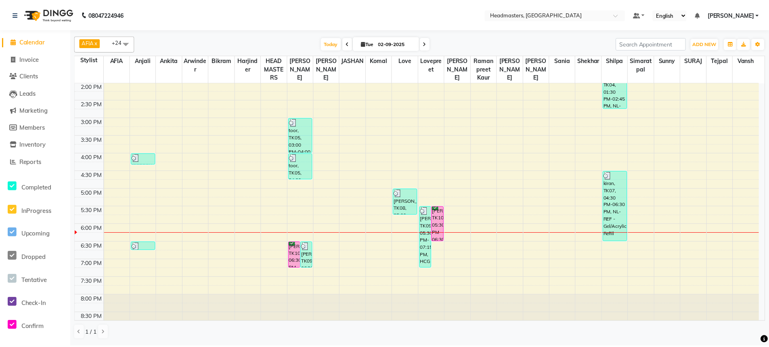
scroll to position [215, 0]
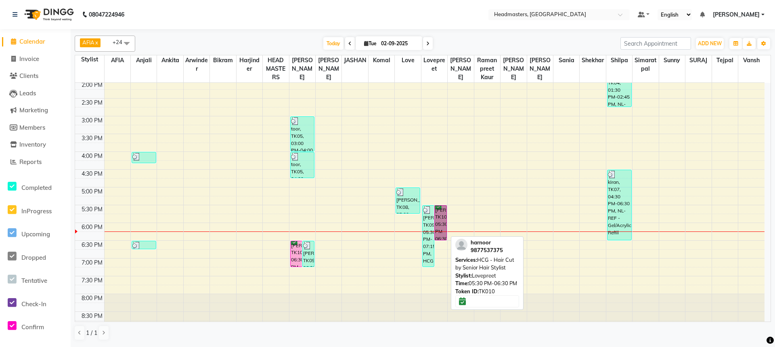
drag, startPoint x: 437, startPoint y: 217, endPoint x: 432, endPoint y: 213, distance: 6.1
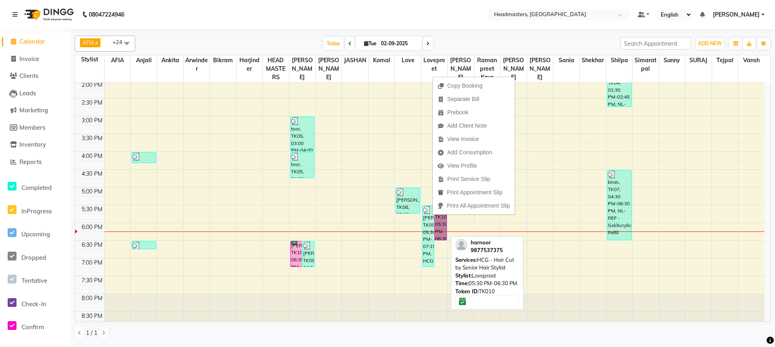
click at [439, 222] on link "[PERSON_NAME], TK10, 05:30 PM-06:30 PM, HCG - Hair Cut by Senior Hair Stylist" at bounding box center [440, 222] width 12 height 35
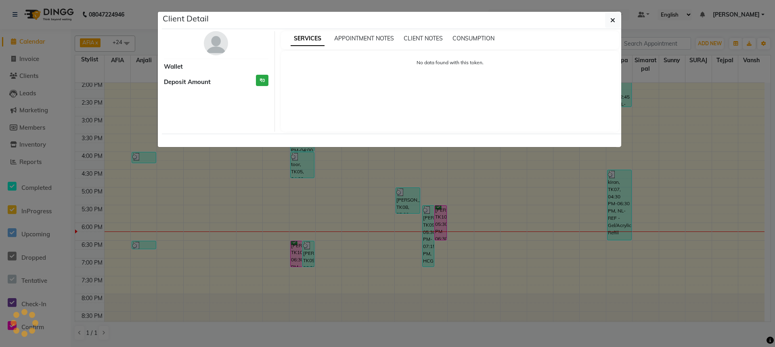
select select "6"
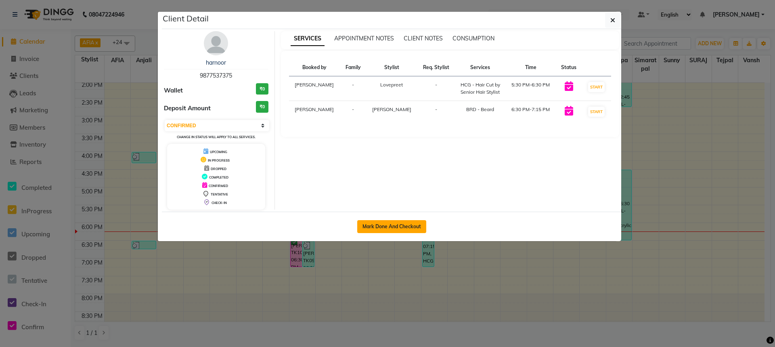
click at [383, 224] on button "Mark Done And Checkout" at bounding box center [391, 226] width 69 height 13
select select "service"
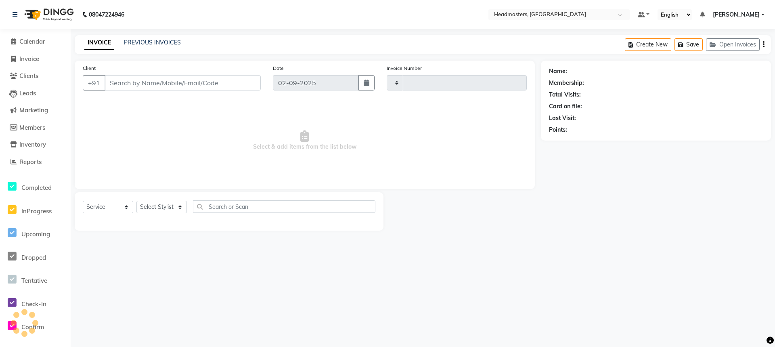
type input "3279"
select select "7136"
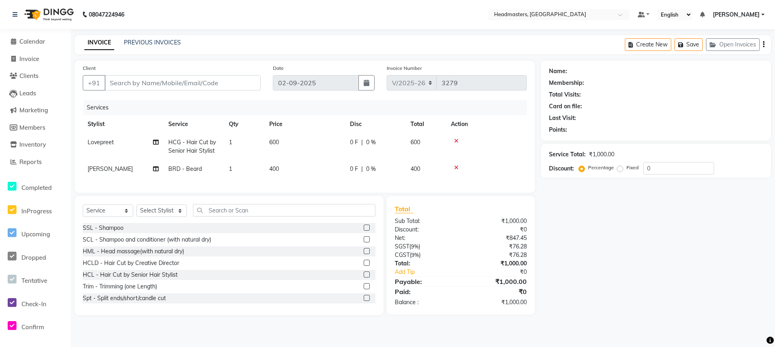
type input "9877537375"
select select "60663"
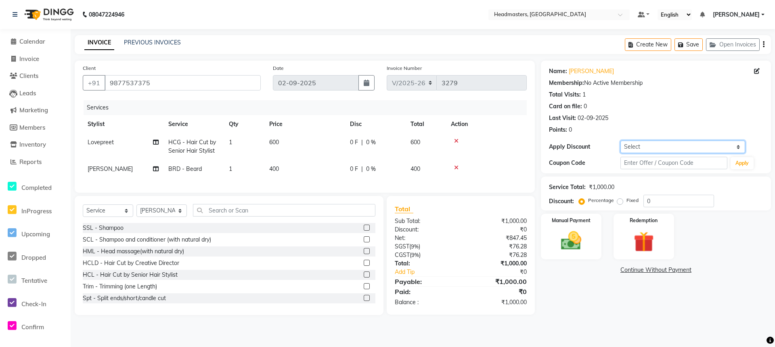
click at [688, 150] on select "Select Coupon → Wrong Job Card Coupon → Complimentary Services Coupon → Correct…" at bounding box center [682, 146] width 125 height 13
select select "9: Object"
click at [620, 140] on select "Select Coupon → Wrong Job Card Coupon → Complimentary Services Coupon → Correct…" at bounding box center [682, 146] width 125 height 13
type input "100"
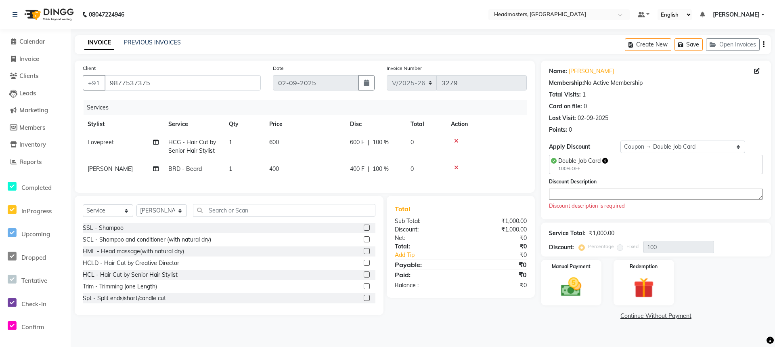
click at [670, 318] on link "Continue Without Payment" at bounding box center [655, 316] width 227 height 8
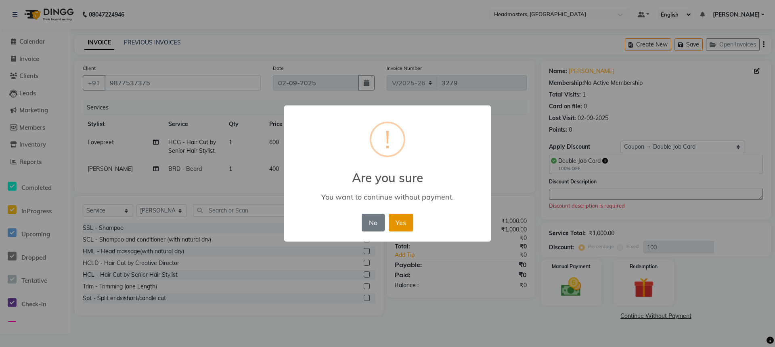
click at [410, 223] on button "Yes" at bounding box center [401, 222] width 25 height 18
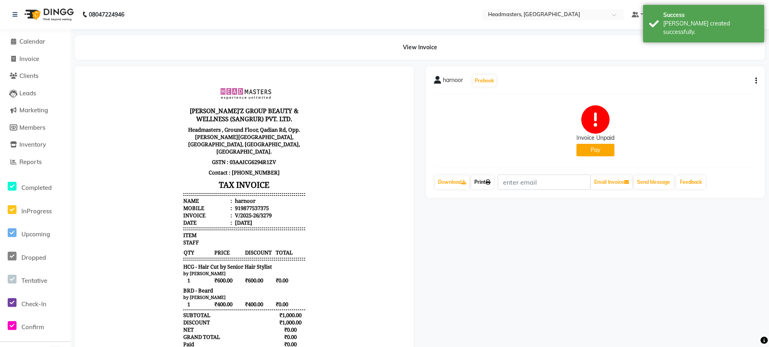
click at [479, 184] on link "Print" at bounding box center [482, 182] width 23 height 14
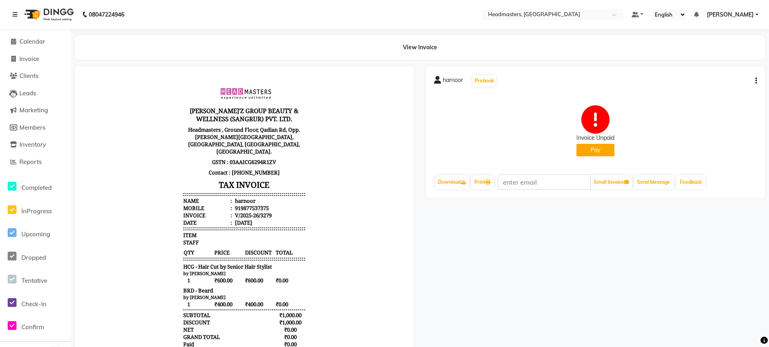
drag, startPoint x: 497, startPoint y: 249, endPoint x: 554, endPoint y: 218, distance: 64.8
click at [515, 239] on div "[PERSON_NAME] Prebook Invoice Unpaid Pay Download Print Email Invoice Send Mess…" at bounding box center [595, 217] width 351 height 303
click at [463, 343] on div "[PERSON_NAME] Prebook Invoice Unpaid Pay Download Print Email Invoice Send Mess…" at bounding box center [595, 217] width 351 height 303
click at [39, 38] on span "Calendar" at bounding box center [32, 42] width 26 height 8
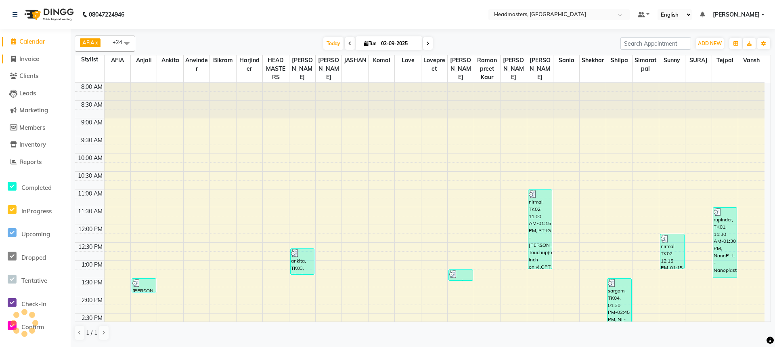
click at [32, 64] on li "Invoice" at bounding box center [35, 58] width 71 height 17
click at [37, 58] on span "Invoice" at bounding box center [29, 59] width 20 height 8
select select "service"
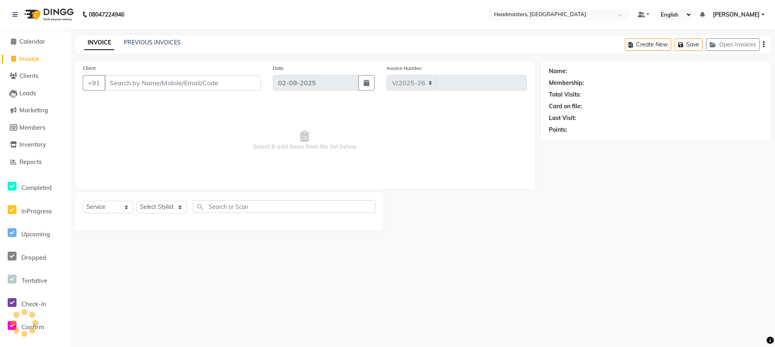
select select "7136"
type input "3280"
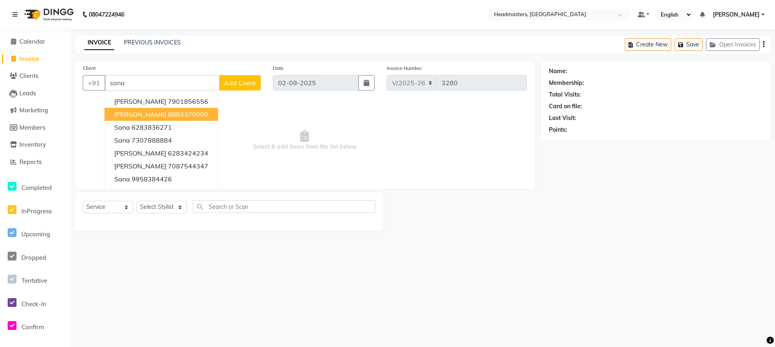
click at [170, 114] on ngb-highlight "8883370000" at bounding box center [188, 114] width 40 height 8
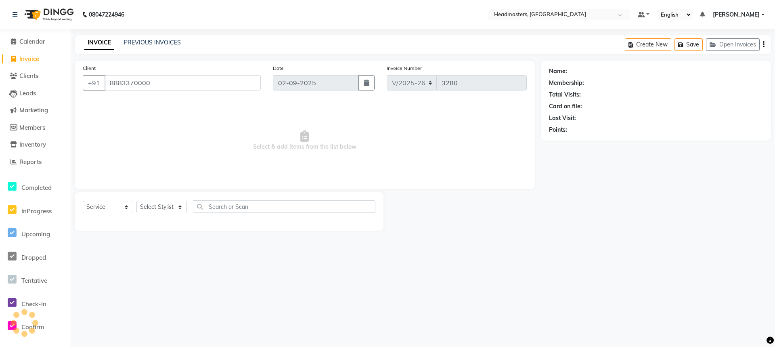
type input "8883370000"
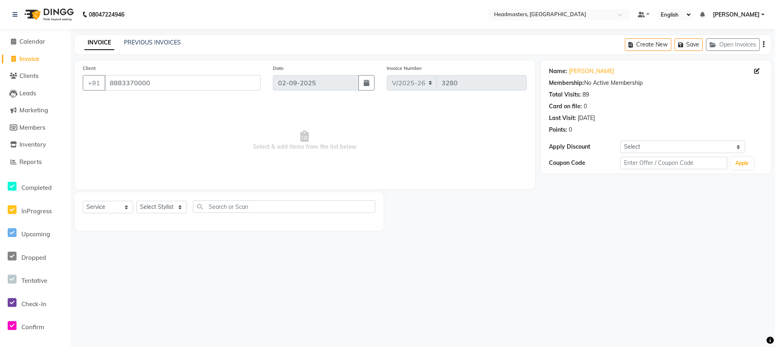
click at [506, 300] on div "08047224946 Select Location × Headmasters, Batala Default Panel My Panel Englis…" at bounding box center [387, 173] width 775 height 347
click at [144, 205] on select "Select Stylist AFIA Anjali [PERSON_NAME] [PERSON_NAME] [PERSON_NAME] HEAD [PERS…" at bounding box center [161, 207] width 50 height 13
select select "60667"
click at [136, 201] on select "Select Stylist AFIA Anjali [PERSON_NAME] [PERSON_NAME] [PERSON_NAME] HEAD [PERS…" at bounding box center [161, 207] width 50 height 13
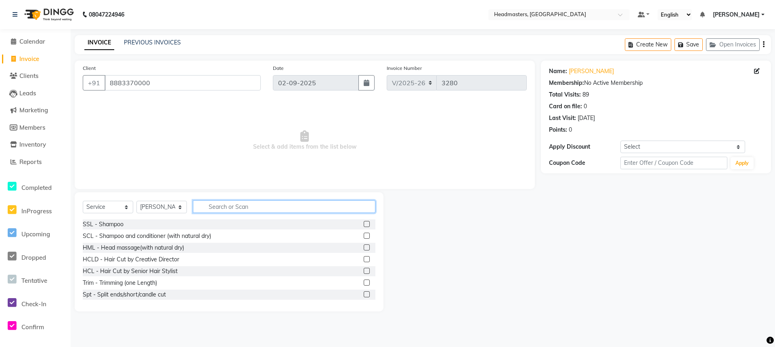
click at [253, 206] on input "text" at bounding box center [284, 206] width 182 height 13
type input "half"
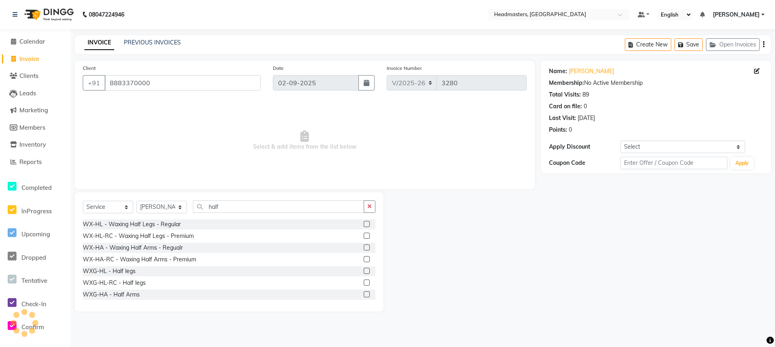
click at [364, 273] on label at bounding box center [367, 271] width 6 height 6
click at [364, 273] on input "checkbox" at bounding box center [366, 270] width 5 height 5
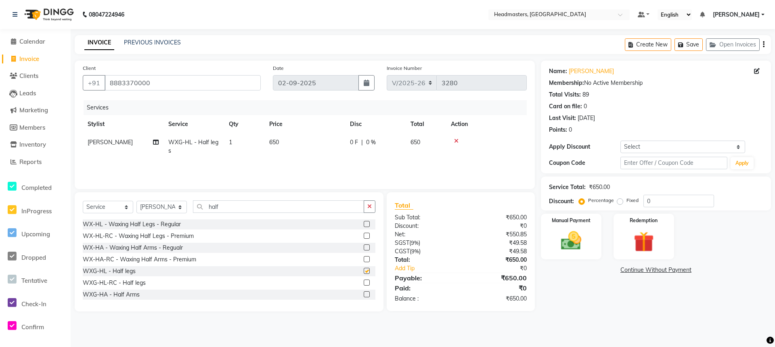
checkbox input "false"
click at [224, 208] on input "half" at bounding box center [278, 206] width 171 height 13
type input "h"
drag, startPoint x: 147, startPoint y: 210, endPoint x: 151, endPoint y: 207, distance: 4.9
click at [149, 209] on select "Select Stylist AFIA Anjali [PERSON_NAME] [PERSON_NAME] [PERSON_NAME] HEAD [PERS…" at bounding box center [161, 207] width 50 height 13
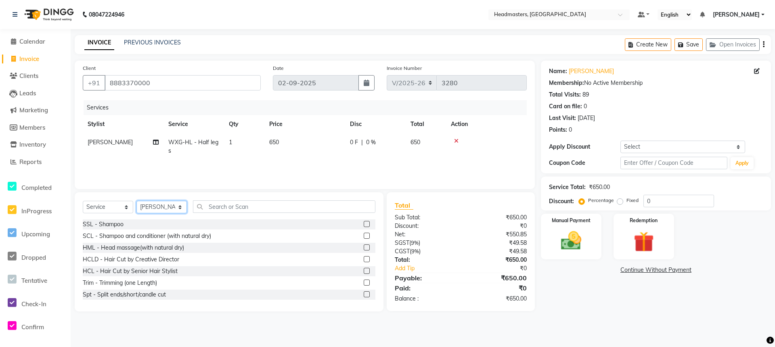
select select "60672"
click at [136, 201] on select "Select Stylist AFIA Anjali [PERSON_NAME] [PERSON_NAME] [PERSON_NAME] HEAD [PERS…" at bounding box center [161, 207] width 50 height 13
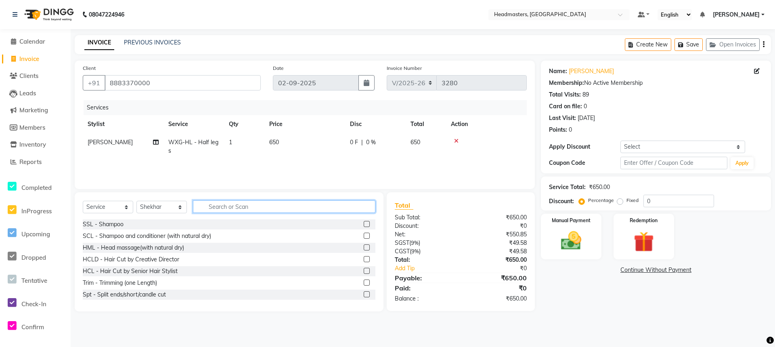
click at [222, 205] on input "text" at bounding box center [284, 206] width 182 height 13
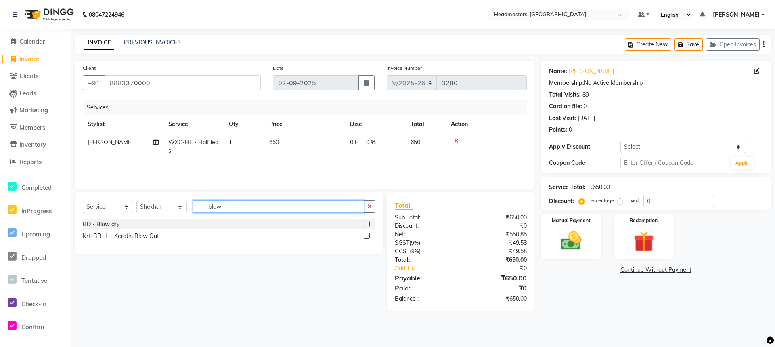
type input "blow"
click at [366, 225] on label at bounding box center [367, 224] width 6 height 6
click at [366, 225] on input "checkbox" at bounding box center [366, 224] width 5 height 5
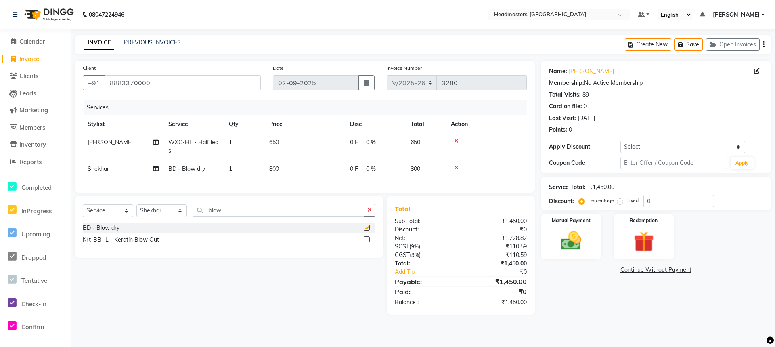
checkbox input "false"
drag, startPoint x: 619, startPoint y: 203, endPoint x: 631, endPoint y: 199, distance: 12.7
click at [626, 203] on label "Fixed" at bounding box center [632, 200] width 12 height 7
click at [619, 203] on input "Fixed" at bounding box center [622, 200] width 6 height 6
radio input "true"
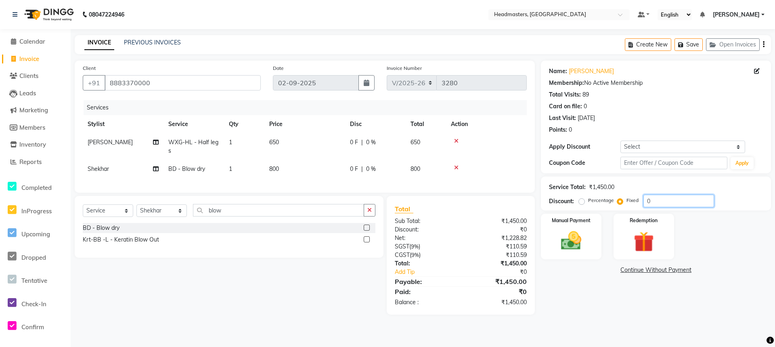
click at [644, 201] on input "0" at bounding box center [678, 200] width 71 height 13
click at [688, 206] on input "14990" at bounding box center [678, 200] width 71 height 13
type input "1499"
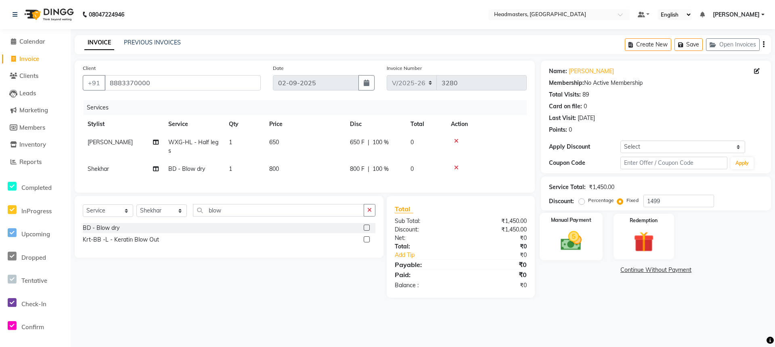
click at [564, 230] on img at bounding box center [571, 240] width 35 height 25
click at [642, 321] on link "Continue Without Payment" at bounding box center [655, 321] width 227 height 8
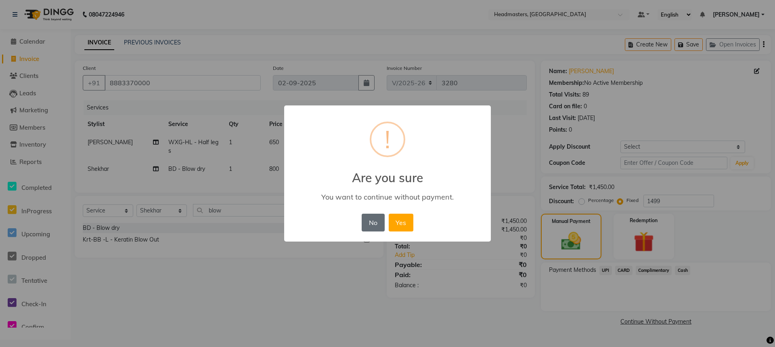
drag, startPoint x: 376, startPoint y: 222, endPoint x: 380, endPoint y: 221, distance: 4.2
click at [376, 222] on button "No" at bounding box center [373, 222] width 23 height 18
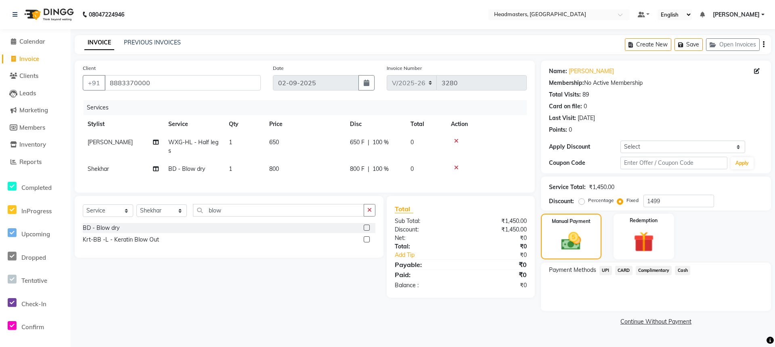
click at [681, 270] on span "Cash" at bounding box center [682, 270] width 15 height 9
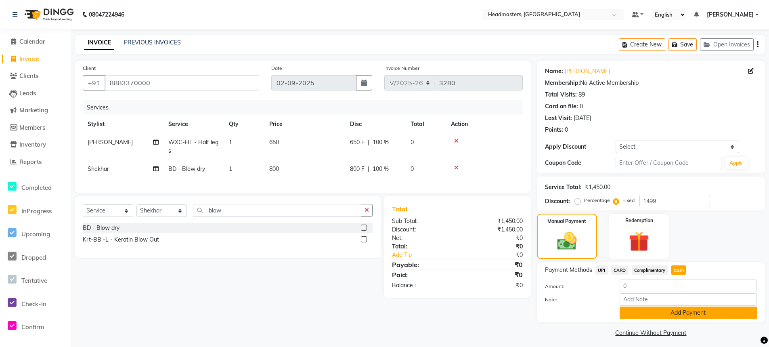
click at [686, 314] on button "Add Payment" at bounding box center [687, 312] width 137 height 13
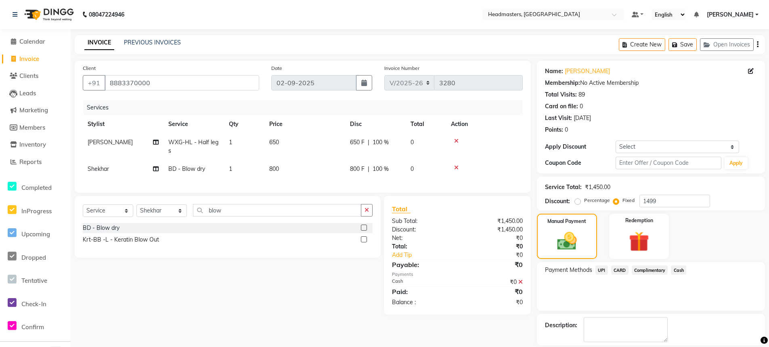
scroll to position [26, 0]
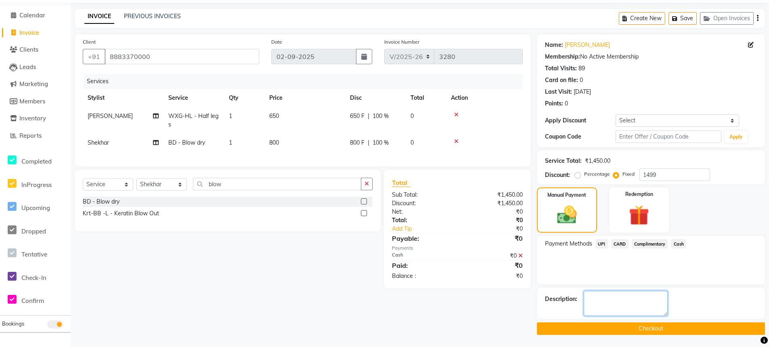
click at [654, 314] on textarea at bounding box center [625, 303] width 84 height 25
click at [658, 326] on button "Checkout" at bounding box center [651, 328] width 228 height 13
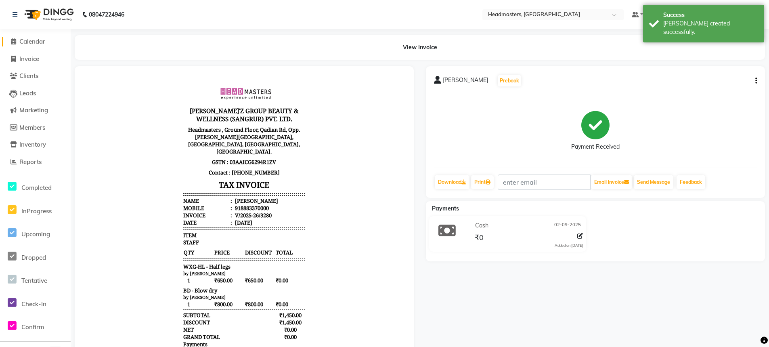
click at [49, 45] on li "Calendar" at bounding box center [35, 41] width 71 height 17
click at [50, 43] on link "Calendar" at bounding box center [35, 41] width 67 height 9
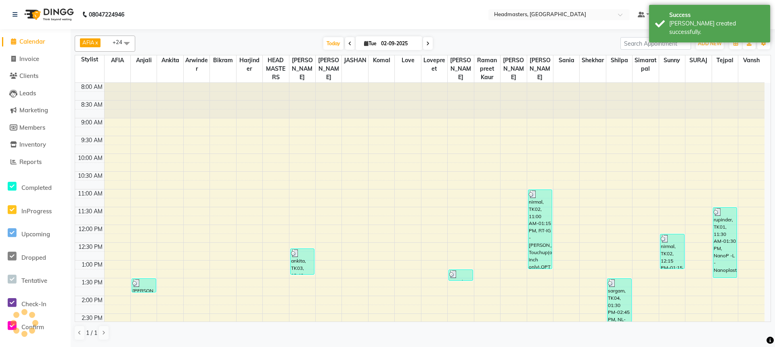
scroll to position [207, 0]
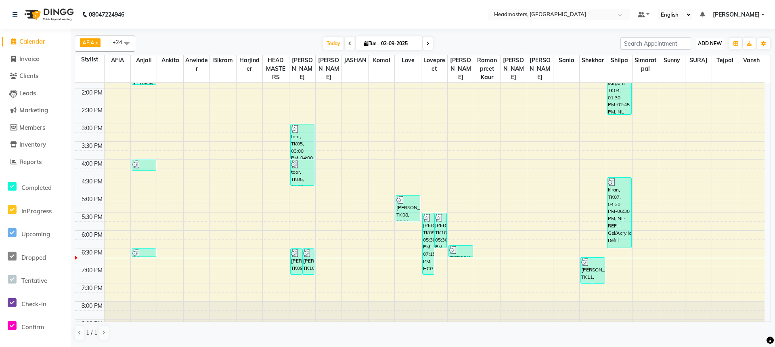
click at [709, 46] on button "ADD NEW Toggle Dropdown" at bounding box center [710, 43] width 28 height 11
click at [679, 68] on link "Add Invoice" at bounding box center [691, 69] width 64 height 10
select select "service"
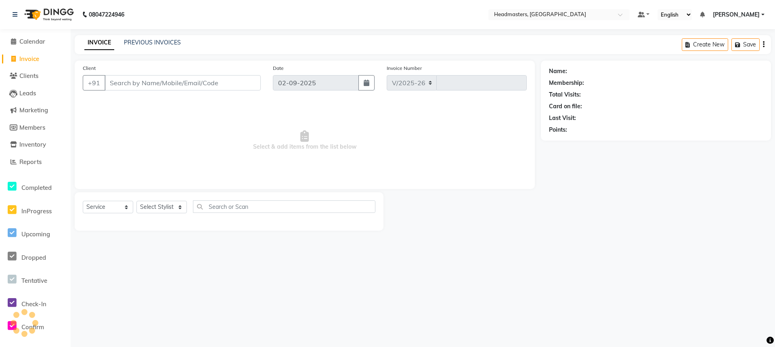
select select "7136"
type input "3281"
click at [144, 86] on input "Client" at bounding box center [183, 82] width 156 height 15
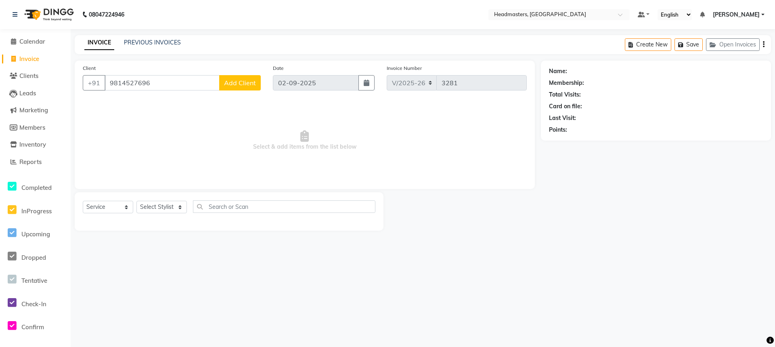
type input "9814527696"
click at [242, 82] on span "Add Client" at bounding box center [240, 83] width 32 height 8
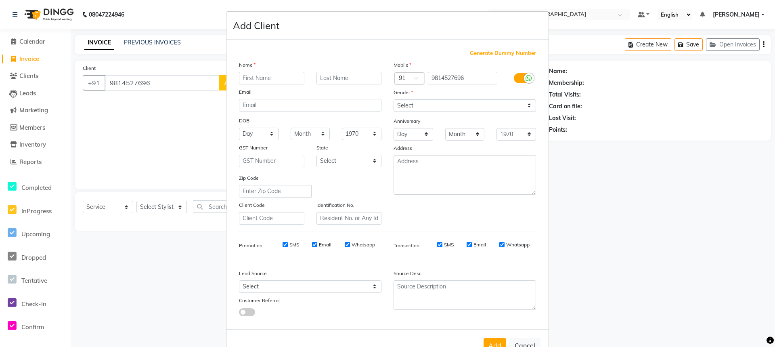
click at [265, 83] on input "text" at bounding box center [271, 78] width 65 height 13
type input "raman"
click at [481, 105] on select "Select [DEMOGRAPHIC_DATA] [DEMOGRAPHIC_DATA] Other Prefer Not To Say" at bounding box center [464, 105] width 142 height 13
select select "[DEMOGRAPHIC_DATA]"
click at [393, 99] on select "Select [DEMOGRAPHIC_DATA] [DEMOGRAPHIC_DATA] Other Prefer Not To Say" at bounding box center [464, 105] width 142 height 13
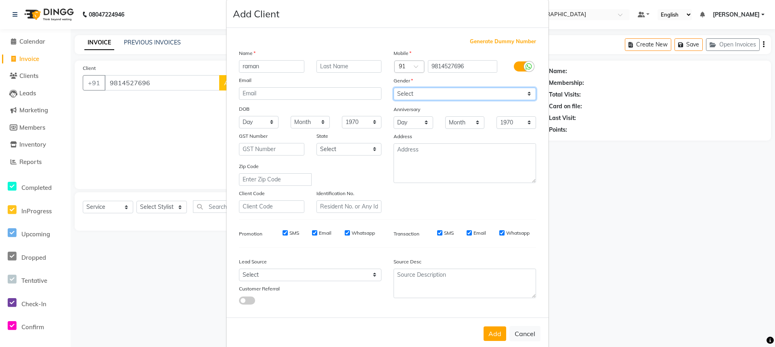
scroll to position [26, 0]
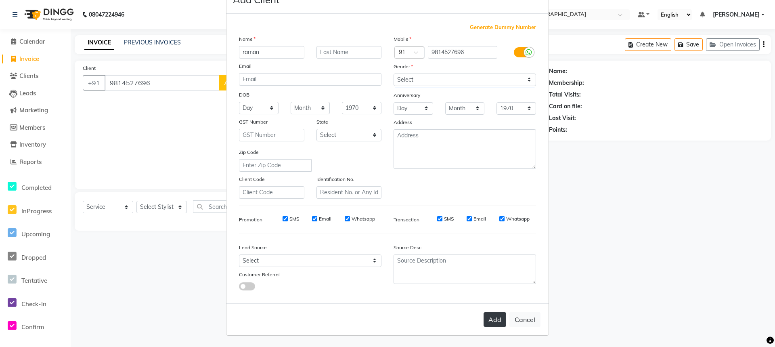
click at [493, 314] on button "Add" at bounding box center [494, 319] width 23 height 15
select select
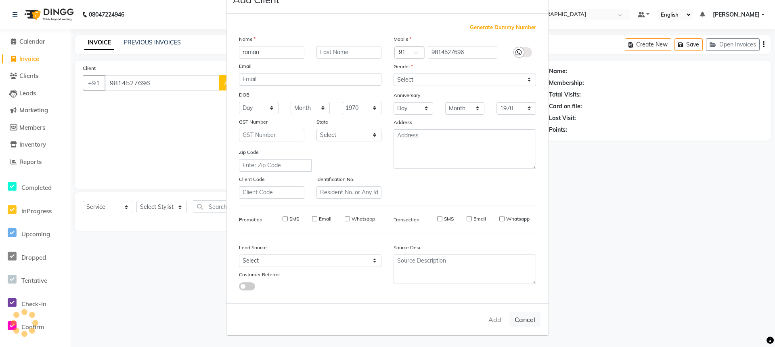
select select
checkbox input "false"
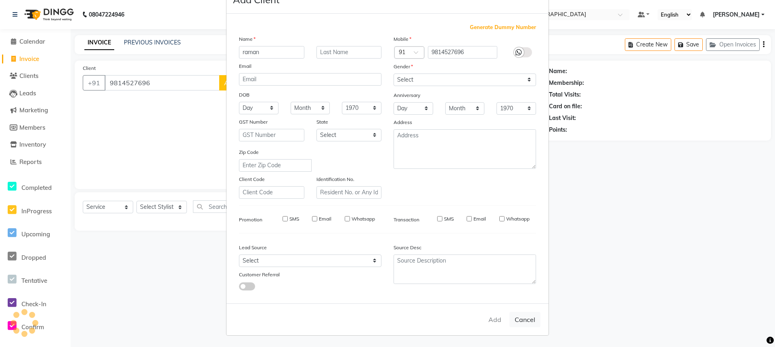
checkbox input "false"
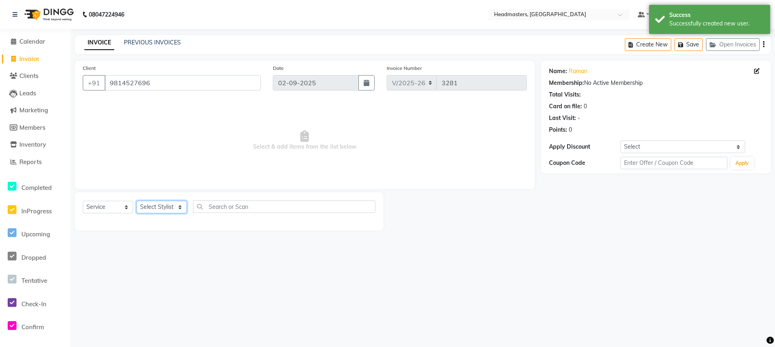
click at [159, 206] on select "Select Stylist AFIA Anjali [PERSON_NAME] [PERSON_NAME] [PERSON_NAME] HEAD [PERS…" at bounding box center [161, 207] width 50 height 13
select select "60659"
click at [136, 201] on select "Select Stylist AFIA Anjali [PERSON_NAME] [PERSON_NAME] [PERSON_NAME] HEAD [PERS…" at bounding box center [161, 207] width 50 height 13
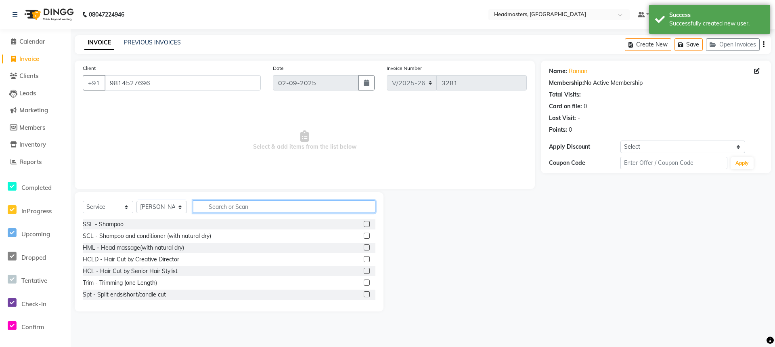
click at [269, 207] on input "text" at bounding box center [284, 206] width 182 height 13
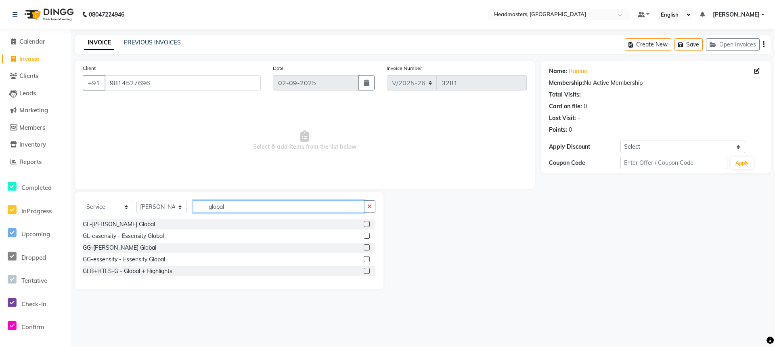
type input "global"
click at [370, 223] on div at bounding box center [370, 224] width 12 height 10
click at [31, 40] on span "Calendar" at bounding box center [32, 42] width 26 height 8
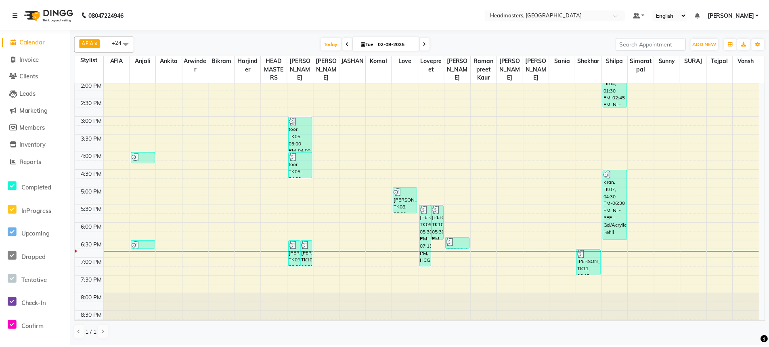
scroll to position [223, 0]
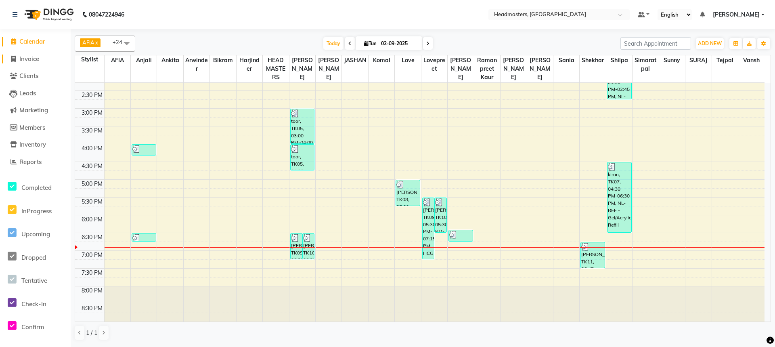
click at [38, 58] on span "Invoice" at bounding box center [29, 59] width 20 height 8
select select "service"
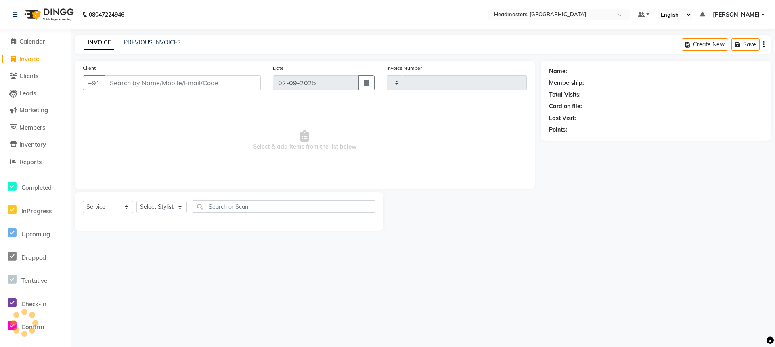
type input "3281"
select select "7136"
click at [36, 38] on span "Calendar" at bounding box center [32, 42] width 26 height 8
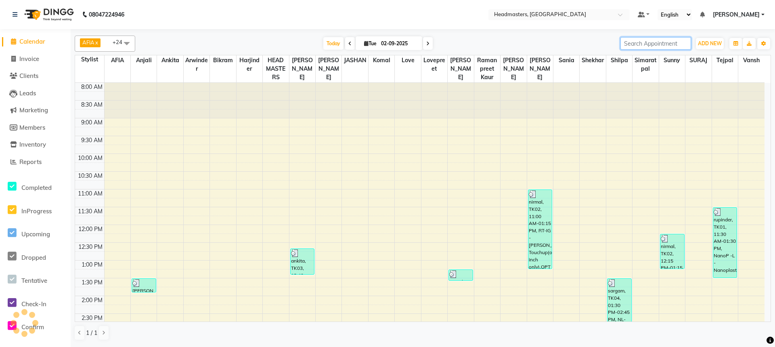
click at [642, 40] on input "search" at bounding box center [655, 43] width 71 height 13
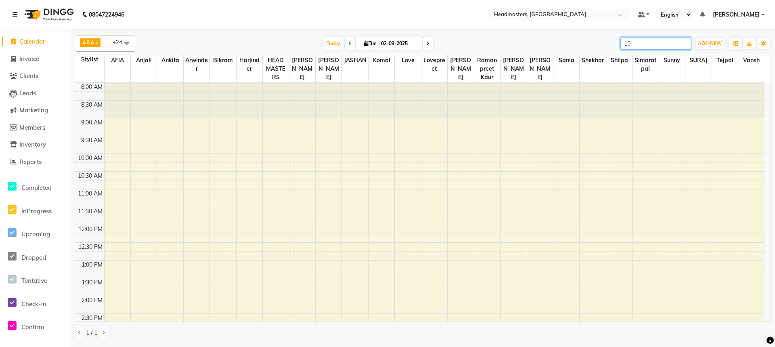
type input "10"
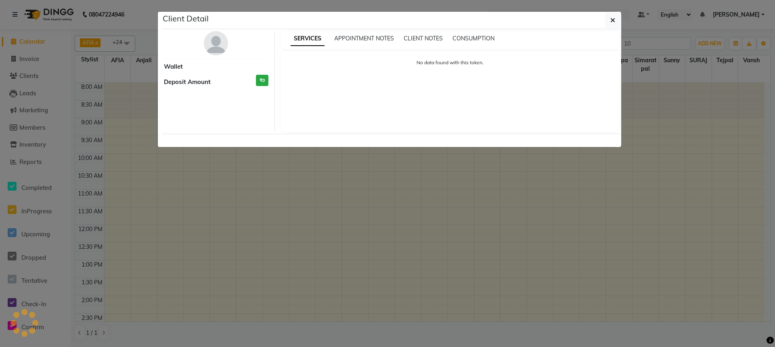
select select "3"
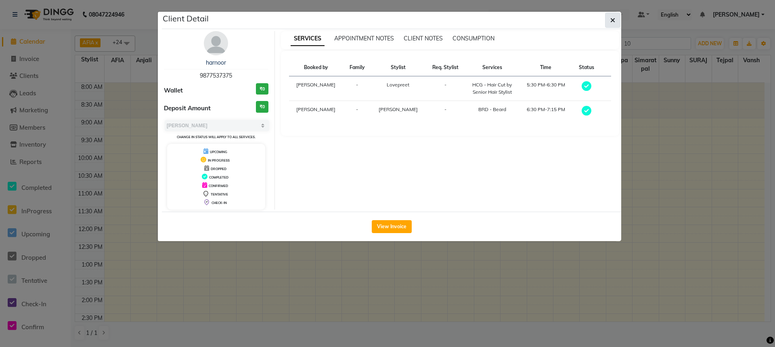
click at [609, 19] on button "button" at bounding box center [612, 20] width 15 height 15
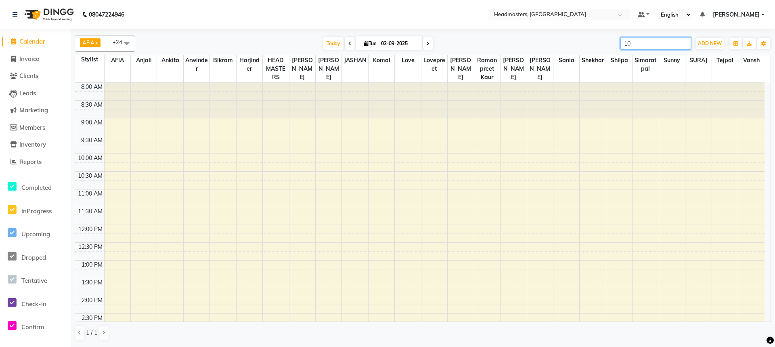
click at [638, 42] on input "10" at bounding box center [655, 43] width 71 height 13
type input "1"
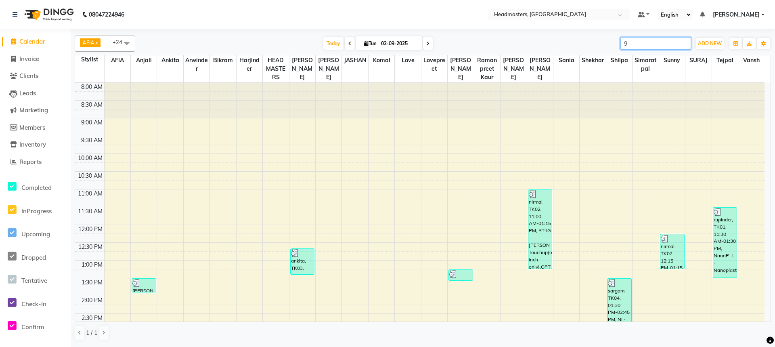
type input "9"
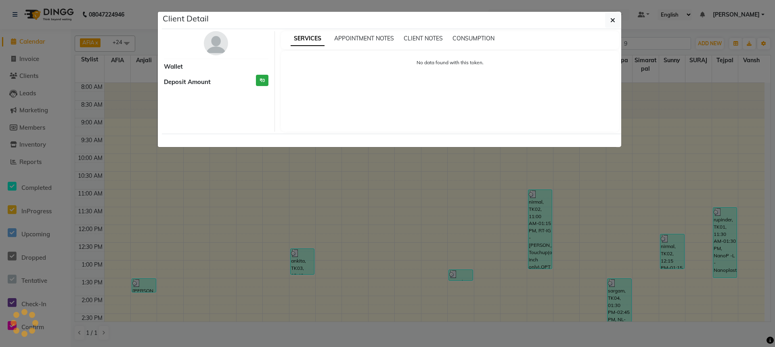
select select "3"
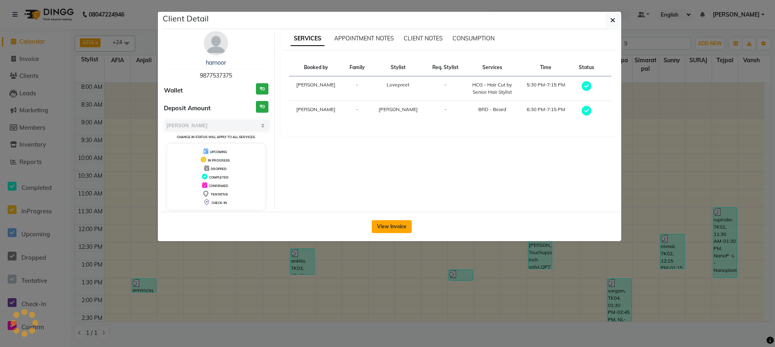
click at [401, 230] on button "View Invoice" at bounding box center [392, 226] width 40 height 13
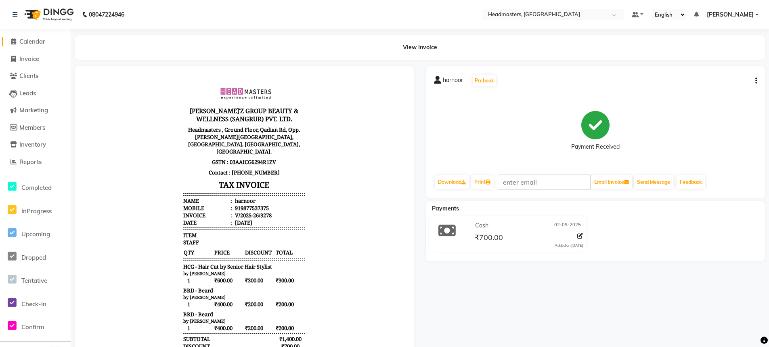
click at [25, 41] on span "Calendar" at bounding box center [32, 42] width 26 height 8
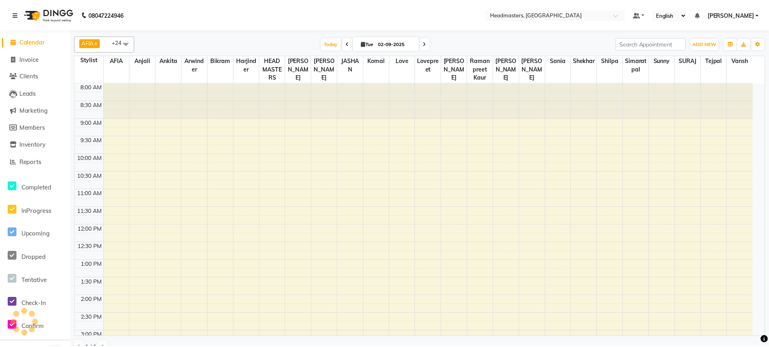
scroll to position [223, 0]
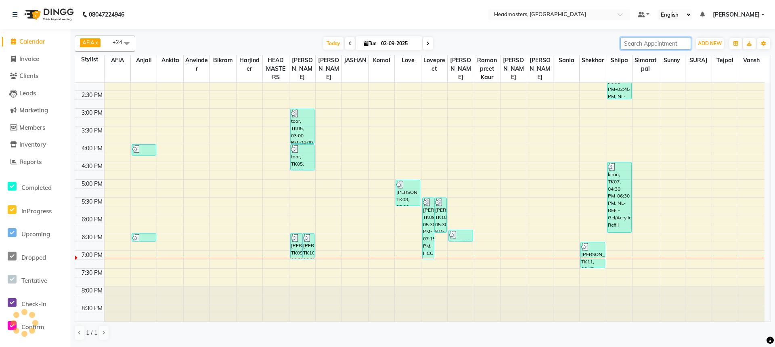
click at [638, 44] on input "search" at bounding box center [655, 43] width 71 height 13
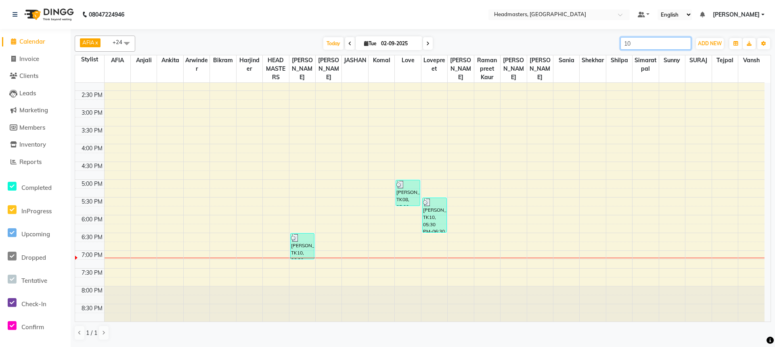
type input "10"
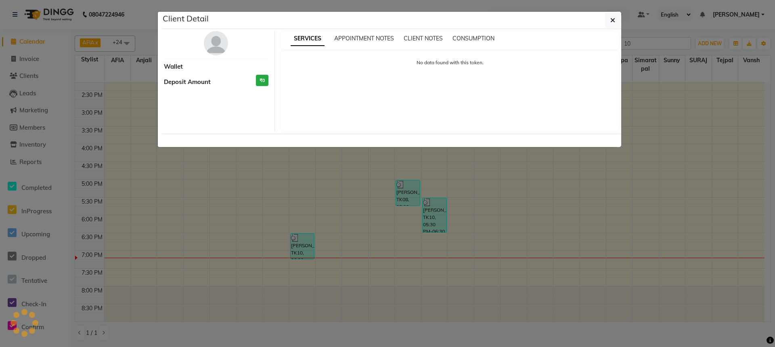
select select "3"
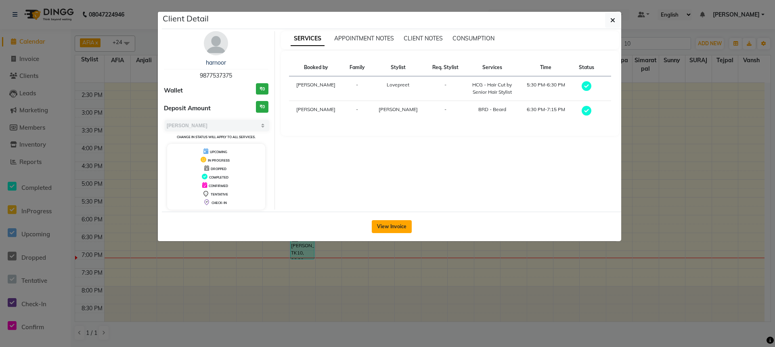
drag, startPoint x: 380, startPoint y: 220, endPoint x: 384, endPoint y: 221, distance: 4.1
click at [380, 220] on button "View Invoice" at bounding box center [392, 226] width 40 height 13
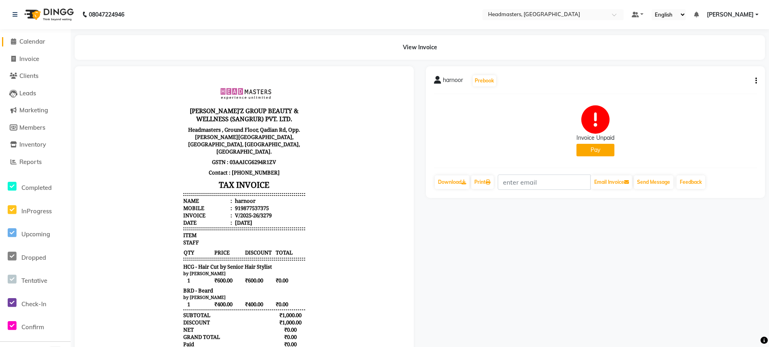
click at [24, 41] on span "Calendar" at bounding box center [32, 42] width 26 height 8
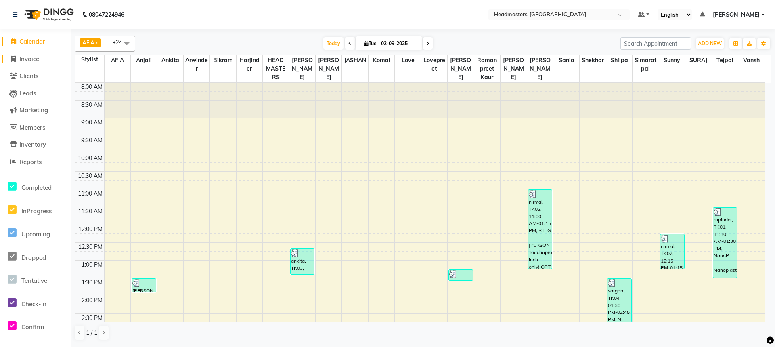
click at [30, 59] on span "Invoice" at bounding box center [29, 59] width 20 height 8
select select "service"
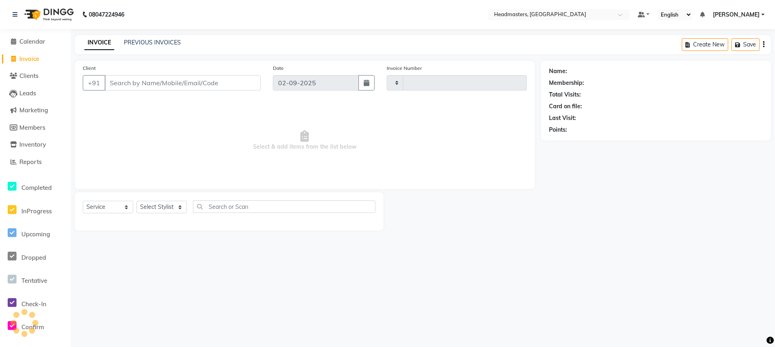
type input "3281"
select select "7136"
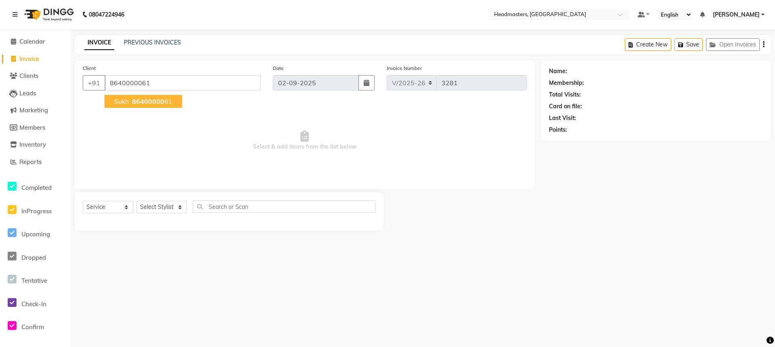
type input "8640000061"
drag, startPoint x: 158, startPoint y: 97, endPoint x: 159, endPoint y: 101, distance: 4.3
click at [159, 99] on span "86400000" at bounding box center [148, 101] width 32 height 8
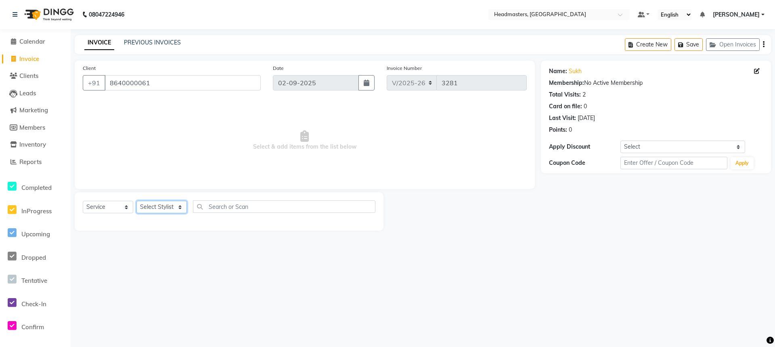
click at [163, 211] on select "Select Stylist AFIA Anjali [PERSON_NAME] [PERSON_NAME] [PERSON_NAME] HEAD [PERS…" at bounding box center [161, 207] width 50 height 13
select select "60663"
click at [136, 201] on select "Select Stylist AFIA Anjali [PERSON_NAME] [PERSON_NAME] [PERSON_NAME] HEAD [PERS…" at bounding box center [161, 207] width 50 height 13
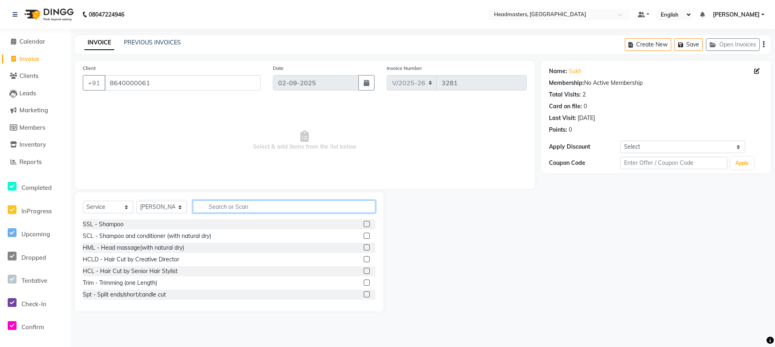
click at [235, 205] on input "text" at bounding box center [284, 206] width 182 height 13
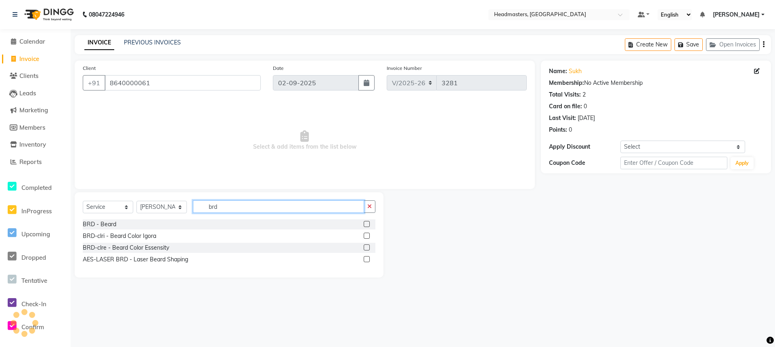
type input "brd"
click at [367, 223] on label at bounding box center [367, 224] width 6 height 6
click at [367, 223] on input "checkbox" at bounding box center [366, 224] width 5 height 5
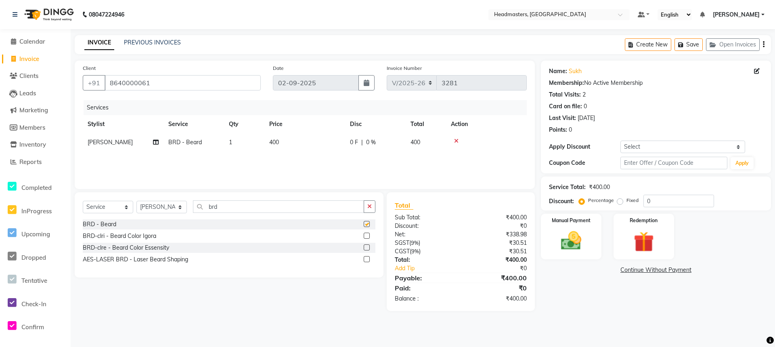
checkbox input "false"
click at [350, 148] on td "0 F | 0 %" at bounding box center [375, 142] width 61 height 18
select select "60663"
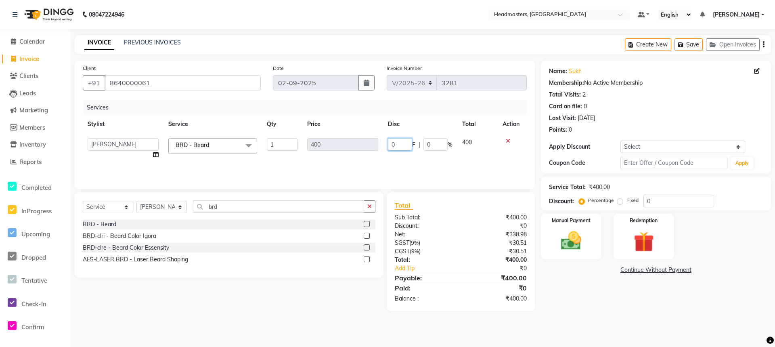
click at [388, 142] on input "0" at bounding box center [400, 144] width 24 height 13
type input "200"
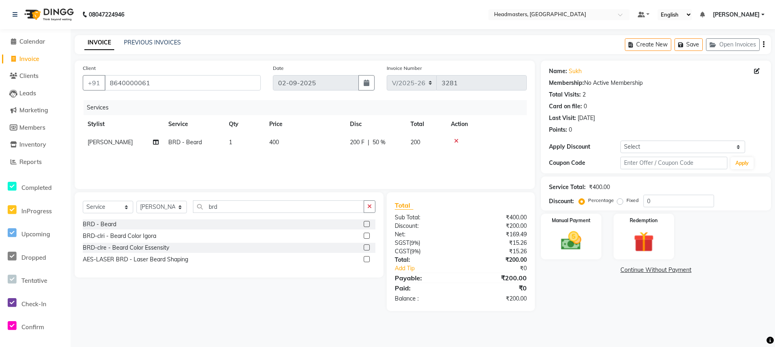
drag, startPoint x: 461, startPoint y: 164, endPoint x: 465, endPoint y: 165, distance: 4.1
click at [462, 164] on div "Services Stylist Service Qty Price Disc Total Action [PERSON_NAME] BRD - [PERSO…" at bounding box center [305, 140] width 444 height 81
click at [162, 201] on select "Select Stylist AFIA Anjali [PERSON_NAME] [PERSON_NAME] [PERSON_NAME] HEAD [PERS…" at bounding box center [161, 207] width 50 height 13
select select "65465"
click at [136, 201] on select "Select Stylist AFIA Anjali [PERSON_NAME] [PERSON_NAME] [PERSON_NAME] HEAD [PERS…" at bounding box center [161, 207] width 50 height 13
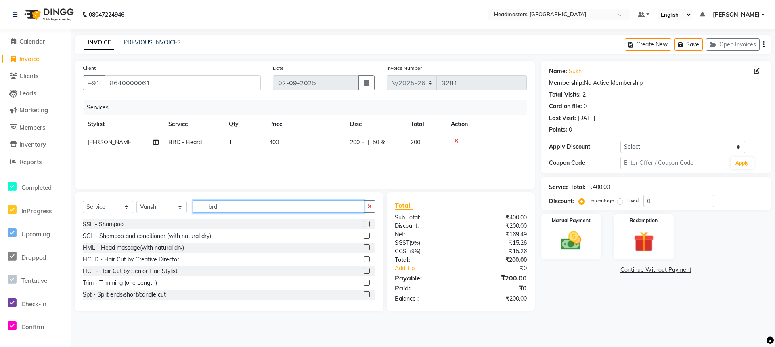
click at [239, 204] on input "brd" at bounding box center [278, 206] width 171 height 13
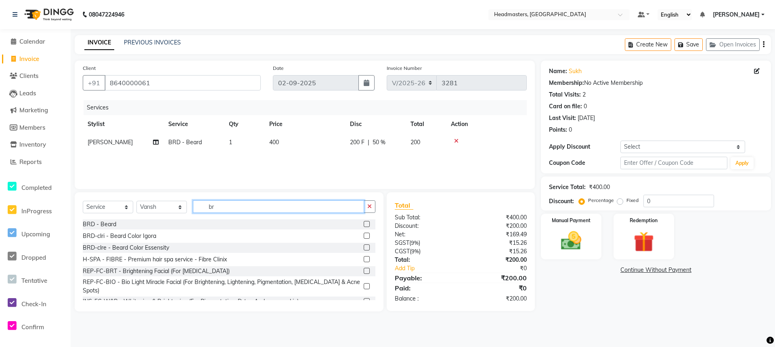
type input "b"
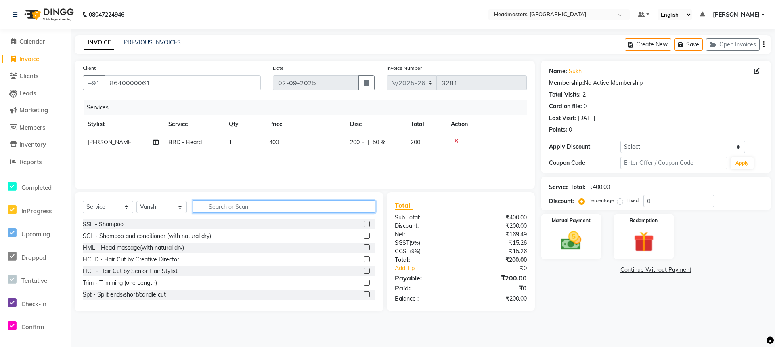
click at [250, 210] on input "text" at bounding box center [284, 206] width 182 height 13
type input "shampoo"
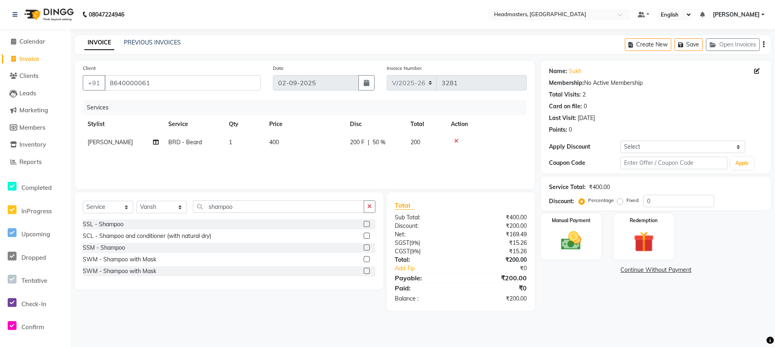
click at [368, 234] on label at bounding box center [367, 235] width 6 height 6
click at [368, 234] on input "checkbox" at bounding box center [366, 235] width 5 height 5
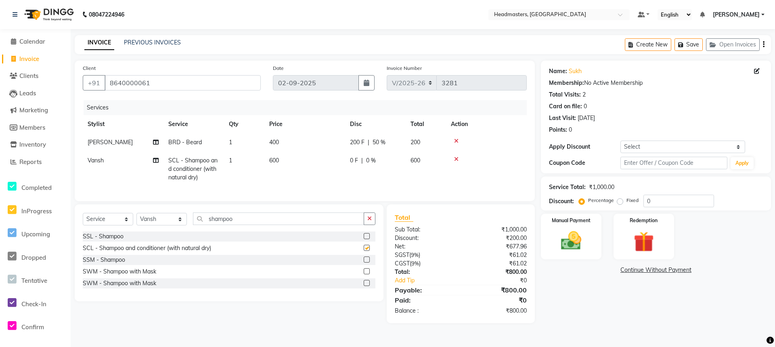
checkbox input "false"
click at [456, 159] on icon at bounding box center [456, 159] width 4 height 6
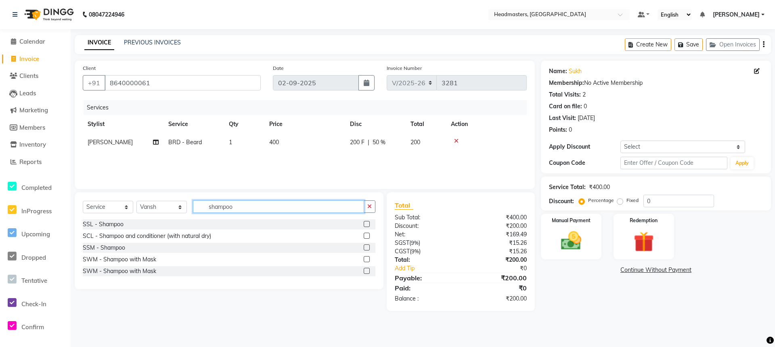
click at [275, 209] on input "shampoo" at bounding box center [278, 206] width 171 height 13
type input "s"
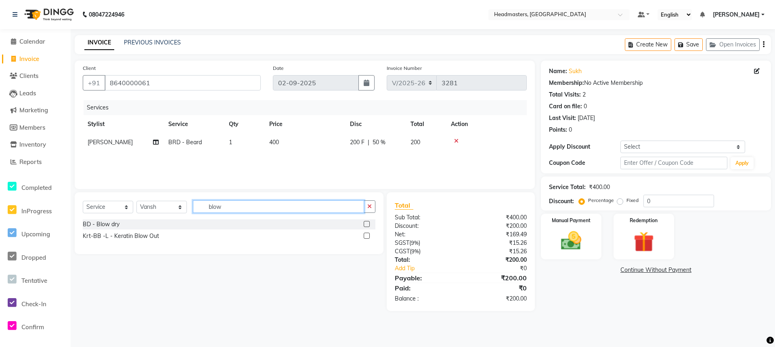
type input "blow"
click at [367, 224] on label at bounding box center [367, 224] width 6 height 6
click at [367, 224] on input "checkbox" at bounding box center [366, 224] width 5 height 5
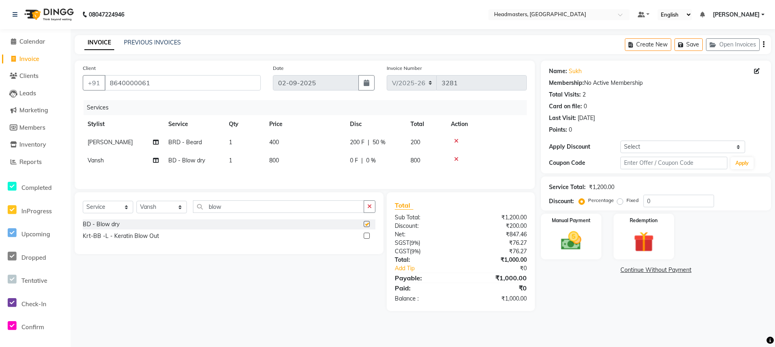
checkbox input "false"
click at [484, 276] on div "₹1,000.00" at bounding box center [496, 278] width 72 height 10
click at [560, 243] on img at bounding box center [571, 240] width 35 height 25
click at [606, 273] on span "UPI" at bounding box center [605, 270] width 13 height 9
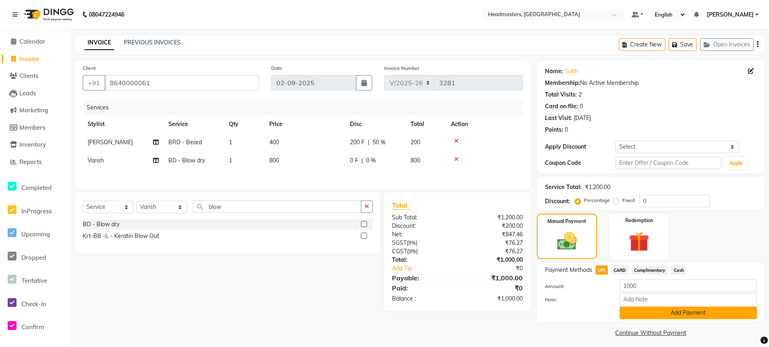
click at [670, 316] on button "Add Payment" at bounding box center [687, 312] width 137 height 13
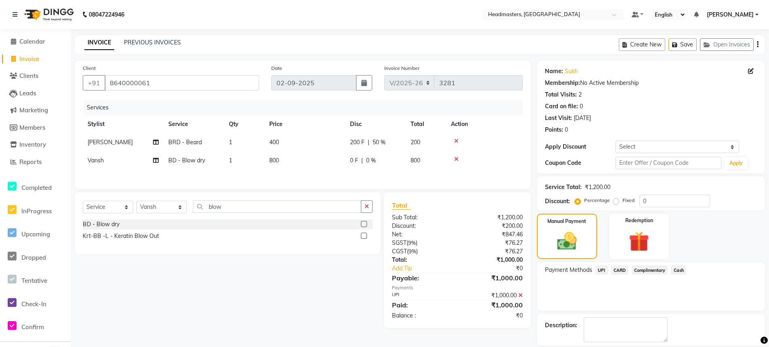
scroll to position [26, 0]
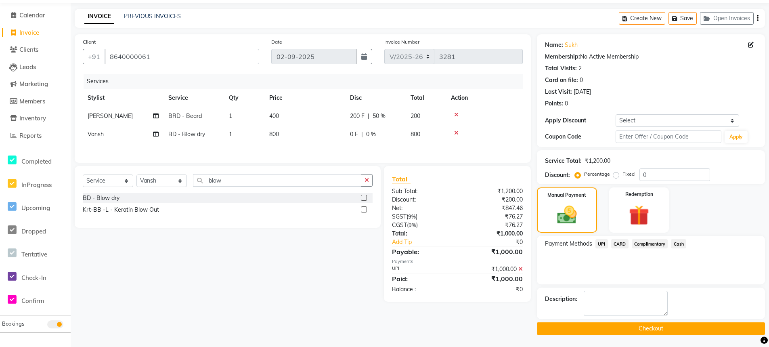
click at [647, 328] on button "Checkout" at bounding box center [651, 328] width 228 height 13
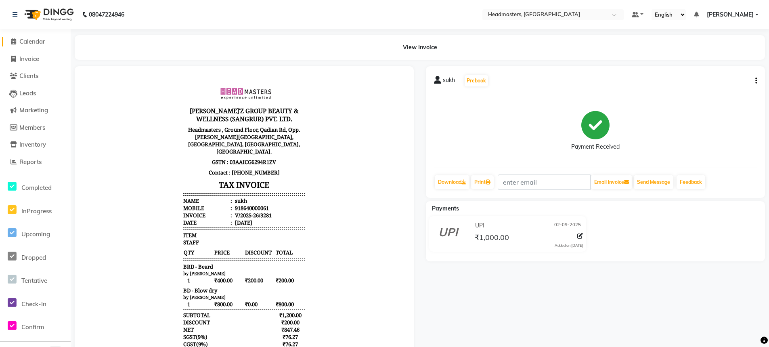
click at [50, 44] on link "Calendar" at bounding box center [35, 41] width 67 height 9
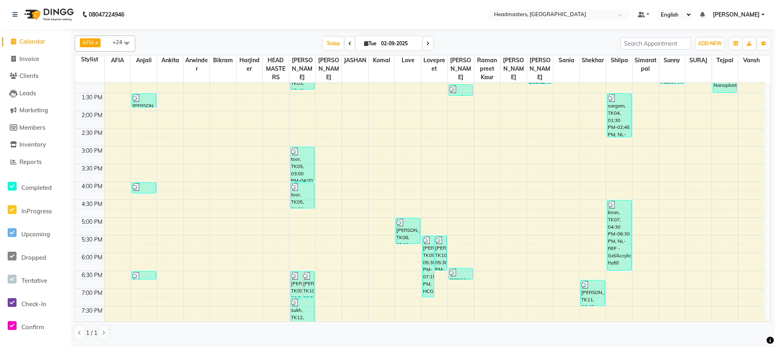
scroll to position [223, 0]
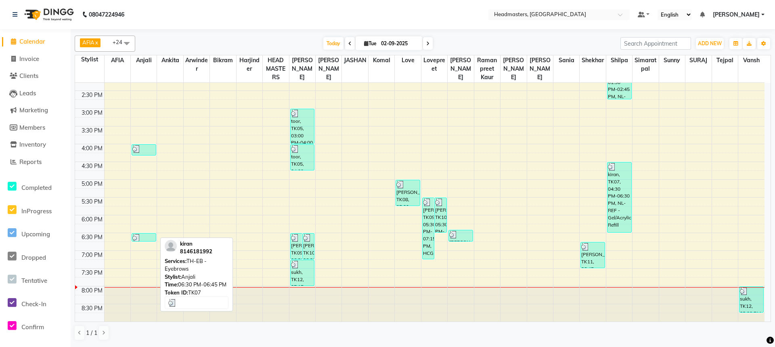
click at [138, 238] on img at bounding box center [136, 238] width 8 height 8
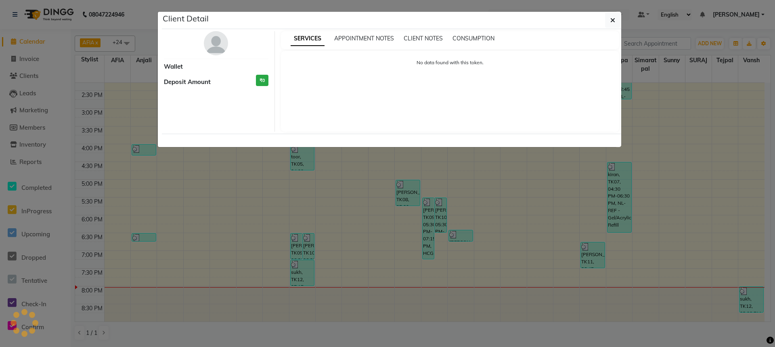
select select "3"
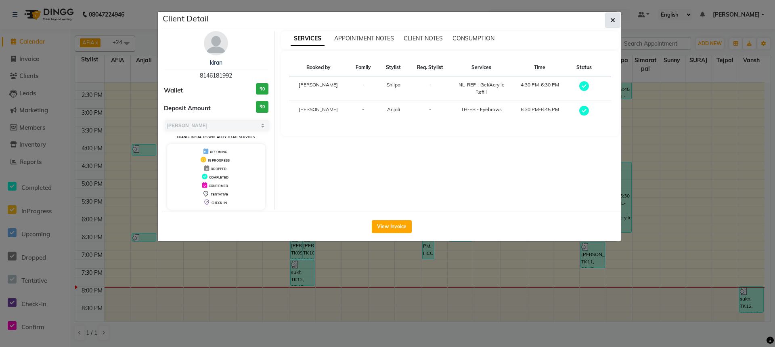
click at [612, 19] on icon "button" at bounding box center [612, 20] width 5 height 6
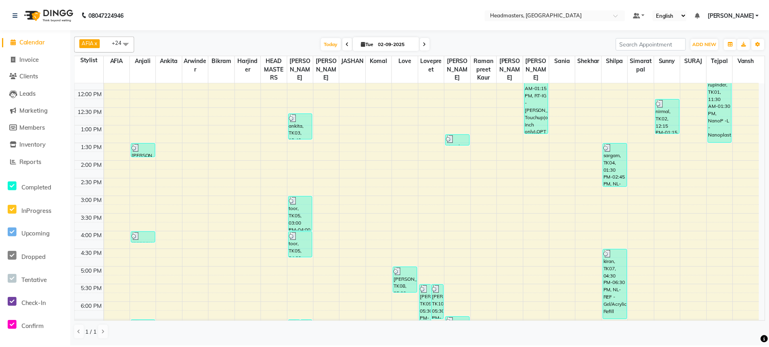
scroll to position [75, 0]
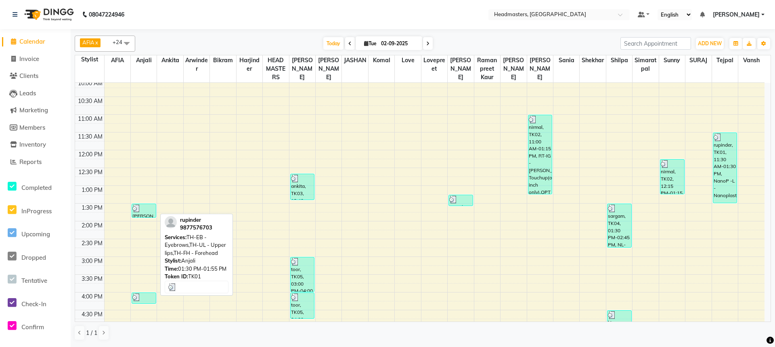
click at [135, 209] on img at bounding box center [136, 208] width 8 height 8
select select "3"
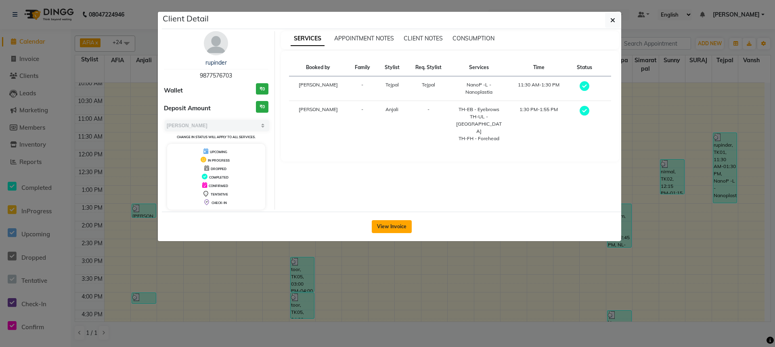
click at [387, 222] on button "View Invoice" at bounding box center [392, 226] width 40 height 13
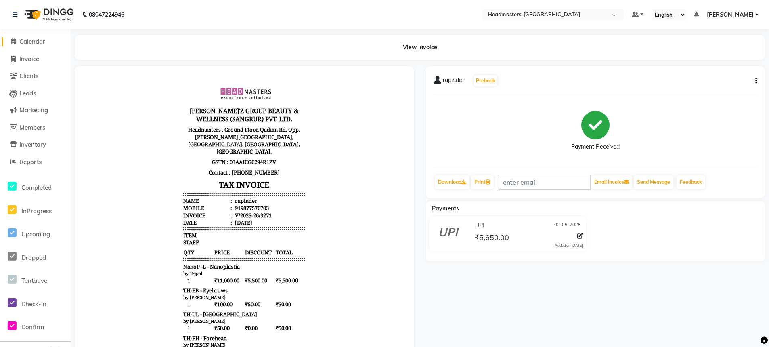
click at [38, 39] on span "Calendar" at bounding box center [32, 42] width 26 height 8
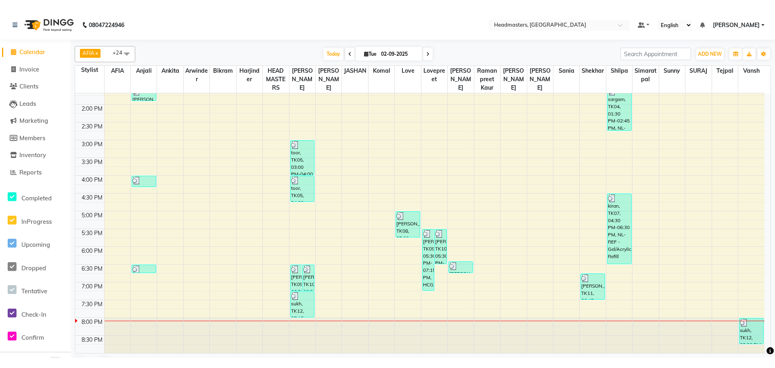
scroll to position [202, 0]
